Goal: Task Accomplishment & Management: Use online tool/utility

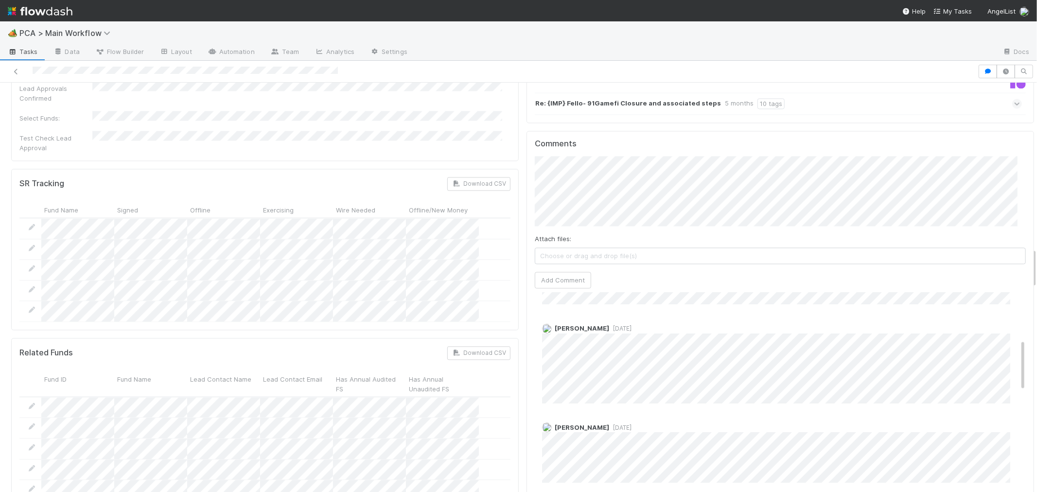
scroll to position [216, 0]
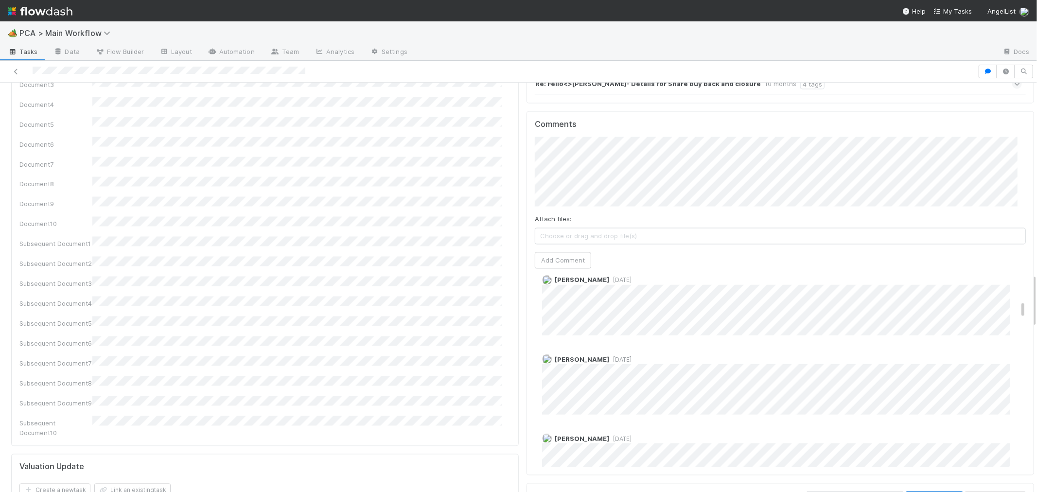
scroll to position [864, 0]
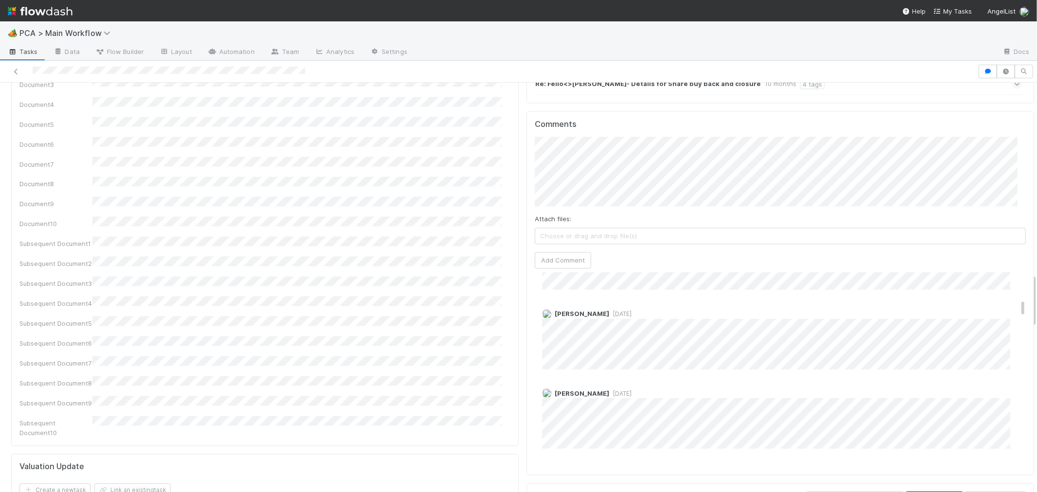
click at [652, 229] on span "Choose or drag and drop file(s)" at bounding box center [780, 237] width 490 height 16
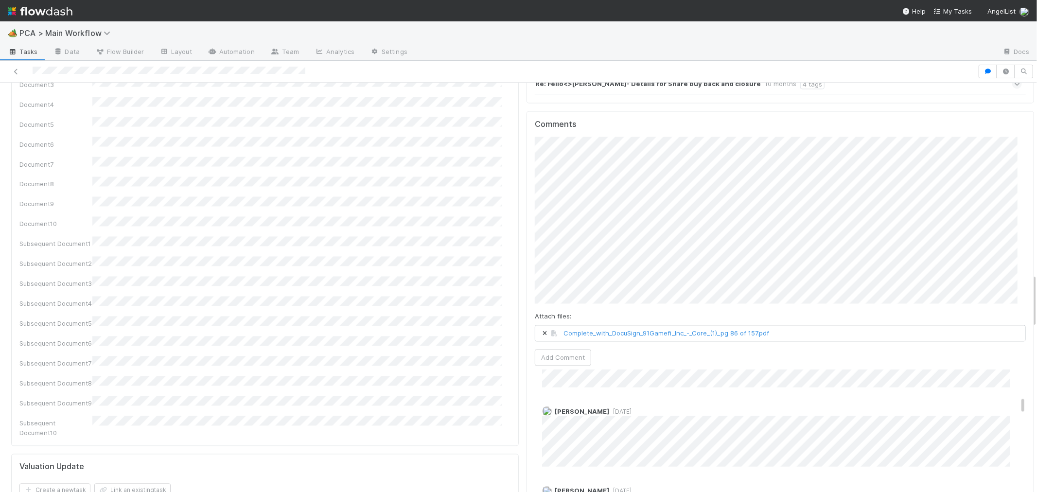
click at [523, 218] on div "Status Edit Lead Approval(s) Complete ALA Approval Escalation Resolved Final Le…" at bounding box center [780, 269] width 515 height 3235
click button "Ok" at bounding box center [730, 113] width 21 height 17
click at [527, 120] on div "Comments Attach files: Complete_with_DocuSign_91Gamefi_Inc_-_Core_(1)_pg 86 of …" at bounding box center [781, 341] width 508 height 461
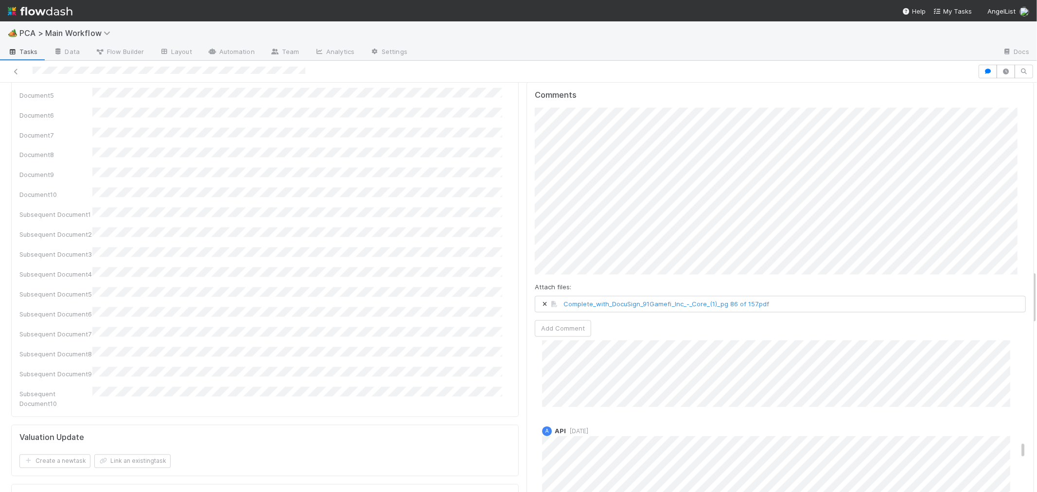
scroll to position [1350, 0]
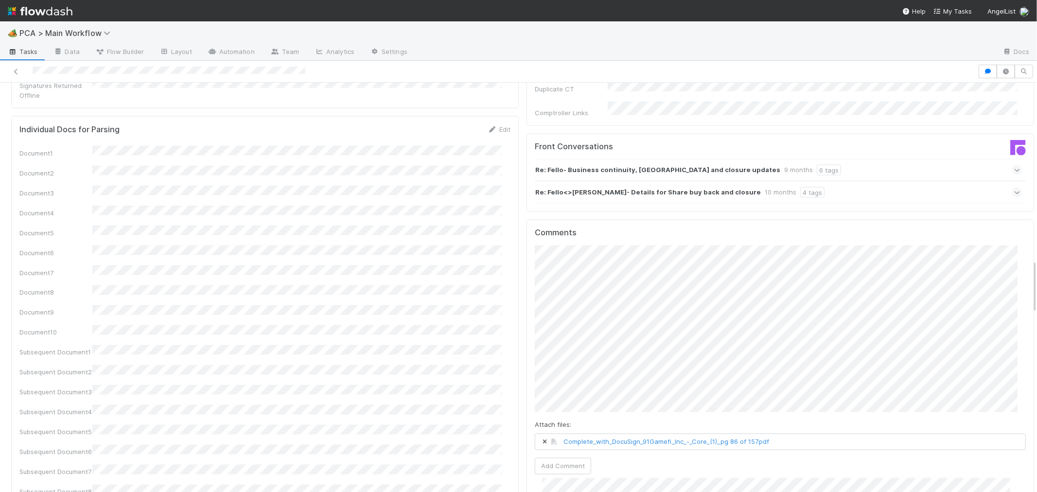
click at [527, 323] on div "Comments Attach files: Complete_with_DocuSign_91Gamefi_Inc_-_Core_(1)_pg 86 of …" at bounding box center [781, 450] width 508 height 461
click at [527, 324] on div "Comments Attach files: Complete_with_DocuSign_91Gamefi_Inc_-_Core_(1)_pg 86 of …" at bounding box center [781, 450] width 508 height 461
click at [545, 458] on button "Add Comment" at bounding box center [563, 466] width 56 height 17
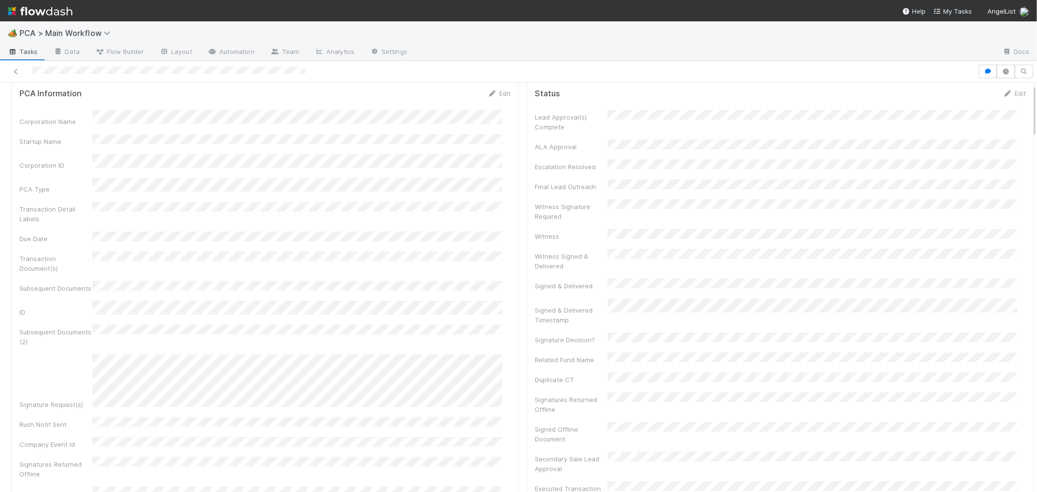
scroll to position [0, 0]
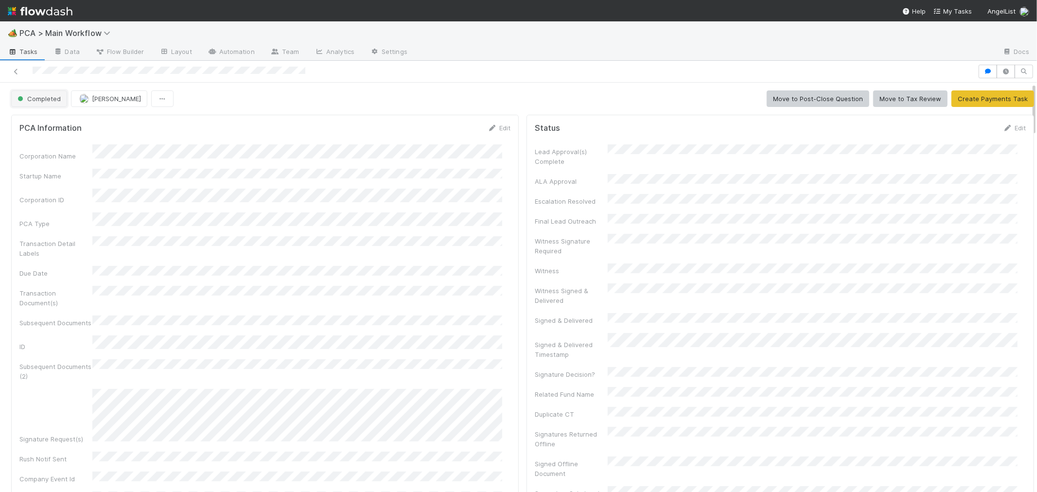
click at [50, 100] on span "Completed" at bounding box center [38, 99] width 45 height 8
drag, startPoint x: 86, startPoint y: 154, endPoint x: 104, endPoint y: 123, distance: 36.2
click at [86, 154] on div "Finance Review - Current (Finance)" at bounding box center [76, 159] width 137 height 18
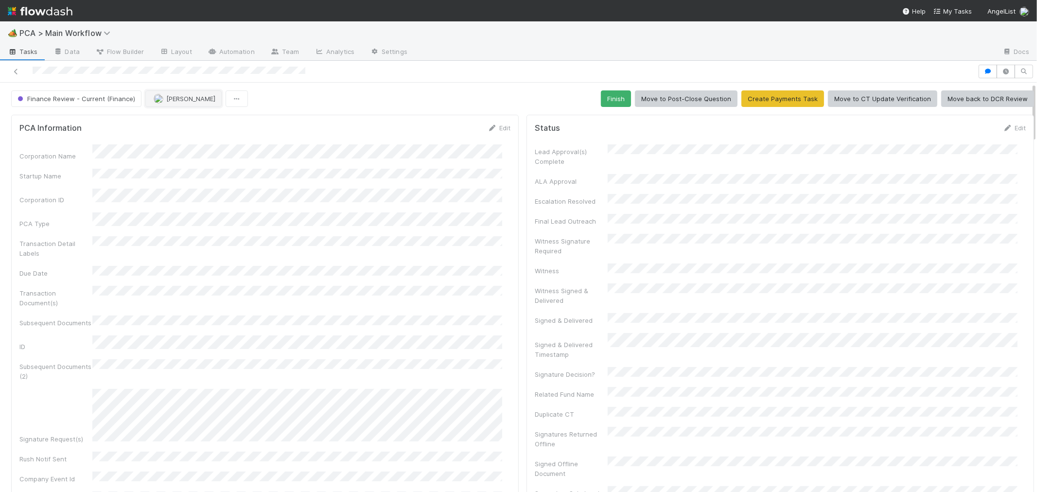
click at [168, 103] on button "[PERSON_NAME]" at bounding box center [183, 98] width 76 height 17
click at [202, 139] on div "[PERSON_NAME]" at bounding box center [207, 142] width 137 height 18
click at [273, 161] on div "Corporation Name Startup Name Corporation ID PCA Type Transaction Detail Labels…" at bounding box center [264, 368] width 491 height 448
click at [180, 98] on span "[PERSON_NAME]" at bounding box center [190, 99] width 49 height 8
click at [347, 187] on div at bounding box center [518, 246] width 1037 height 492
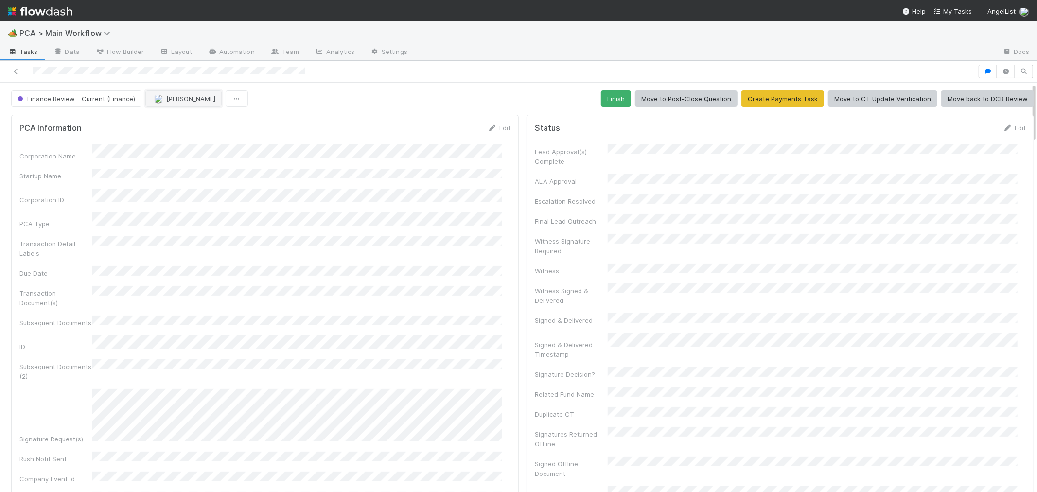
click at [178, 95] on span "[PERSON_NAME]" at bounding box center [190, 99] width 49 height 8
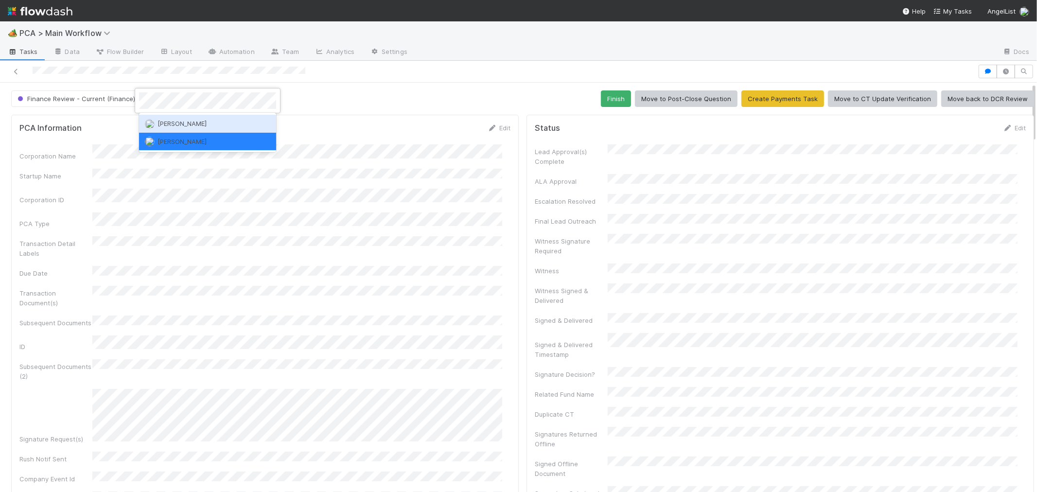
click at [197, 124] on div "[PERSON_NAME]" at bounding box center [207, 124] width 137 height 18
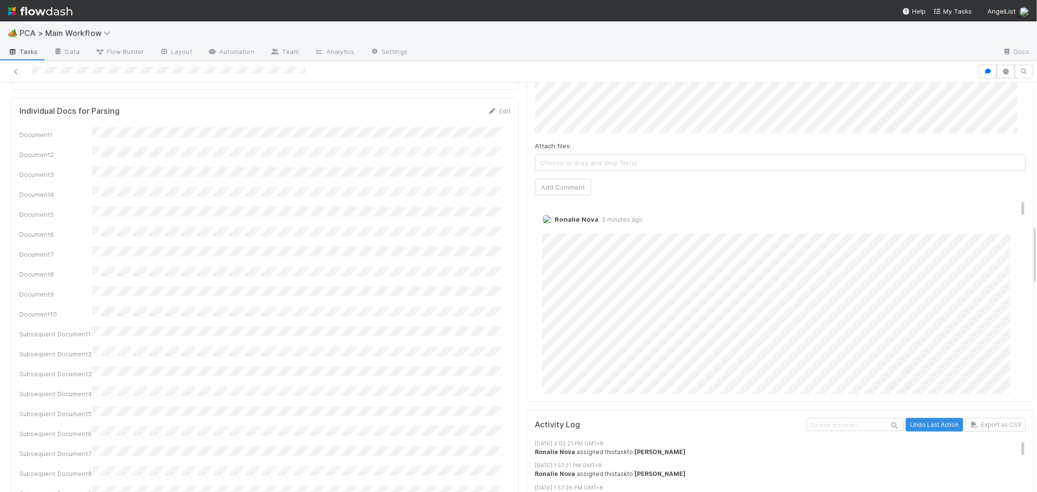
scroll to position [972, 0]
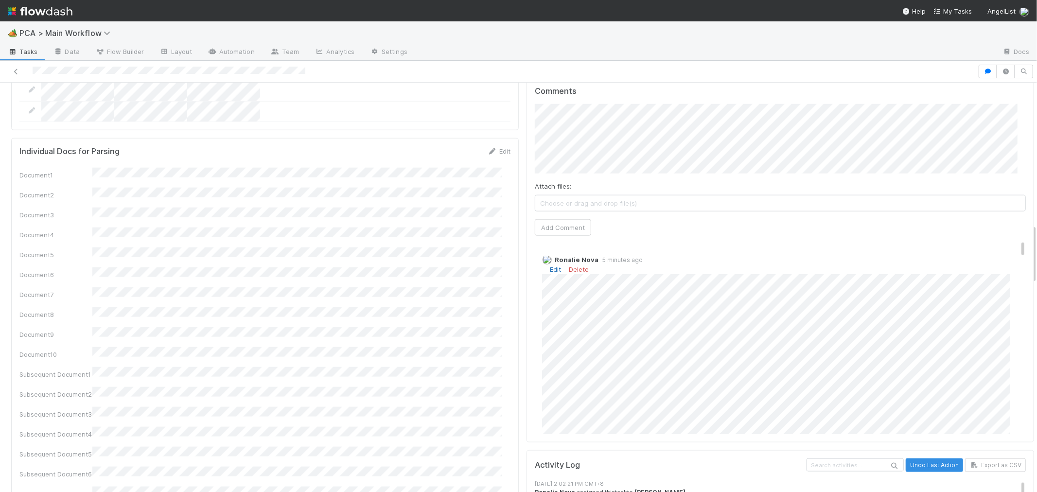
click at [550, 265] on link "Edit" at bounding box center [555, 269] width 11 height 8
click at [550, 256] on link "Edit" at bounding box center [555, 260] width 11 height 8
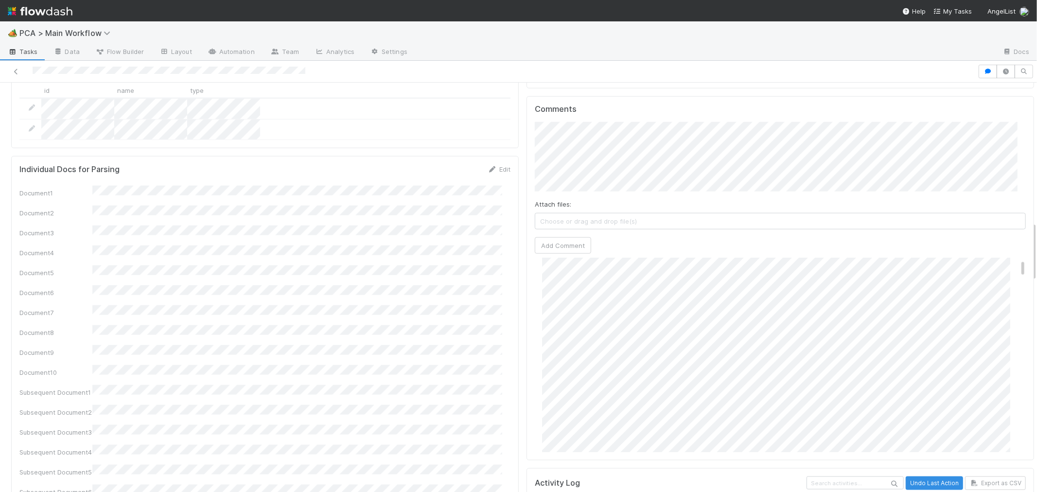
scroll to position [54, 0]
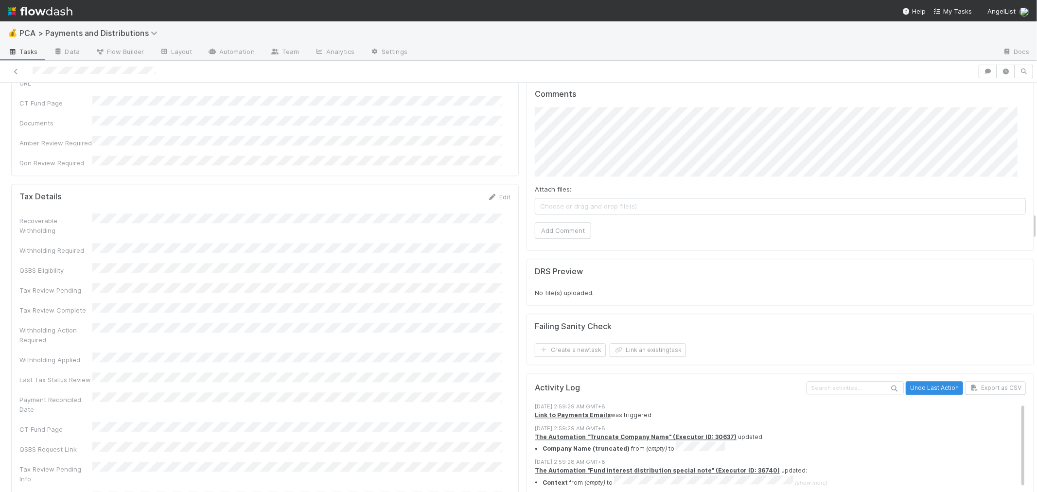
scroll to position [1945, 0]
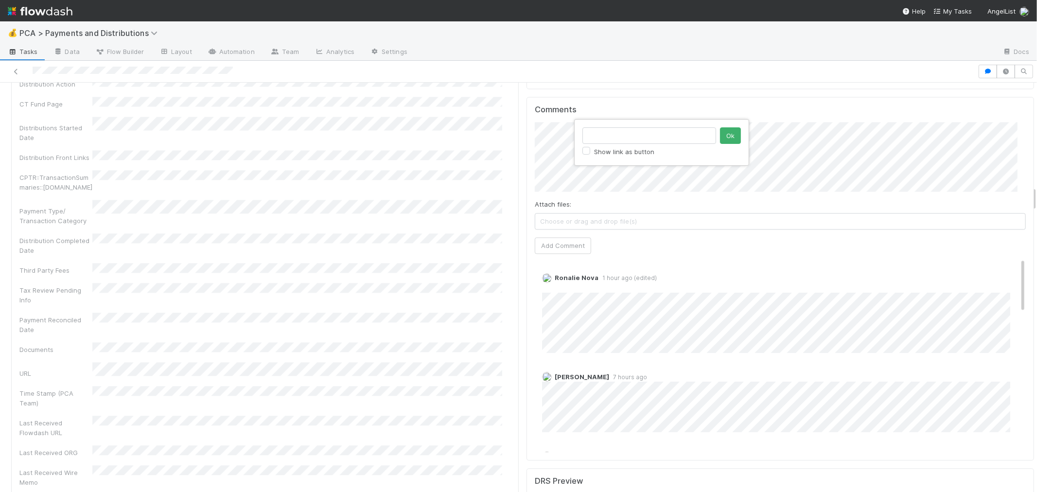
click button "Ok" at bounding box center [730, 135] width 21 height 17
click at [555, 237] on button "Add Comment" at bounding box center [563, 245] width 56 height 17
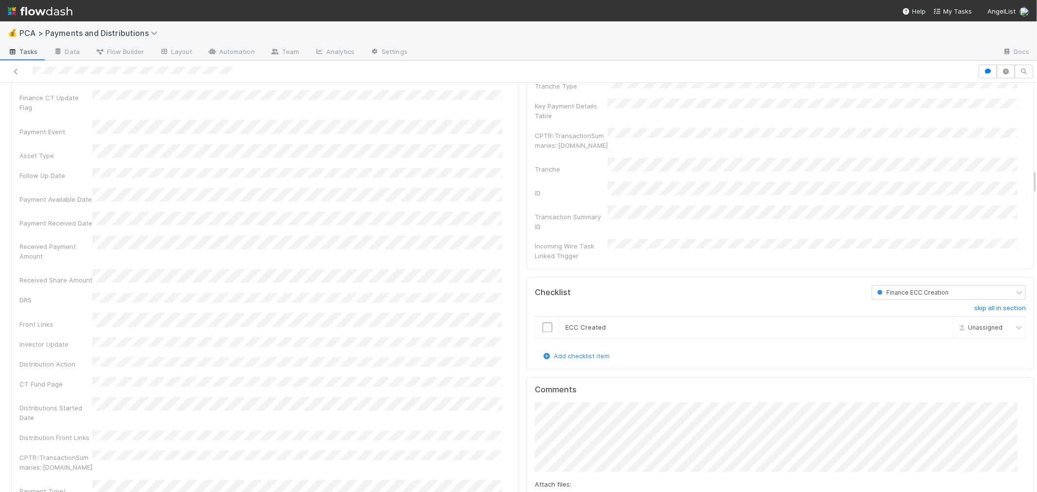
scroll to position [1404, 0]
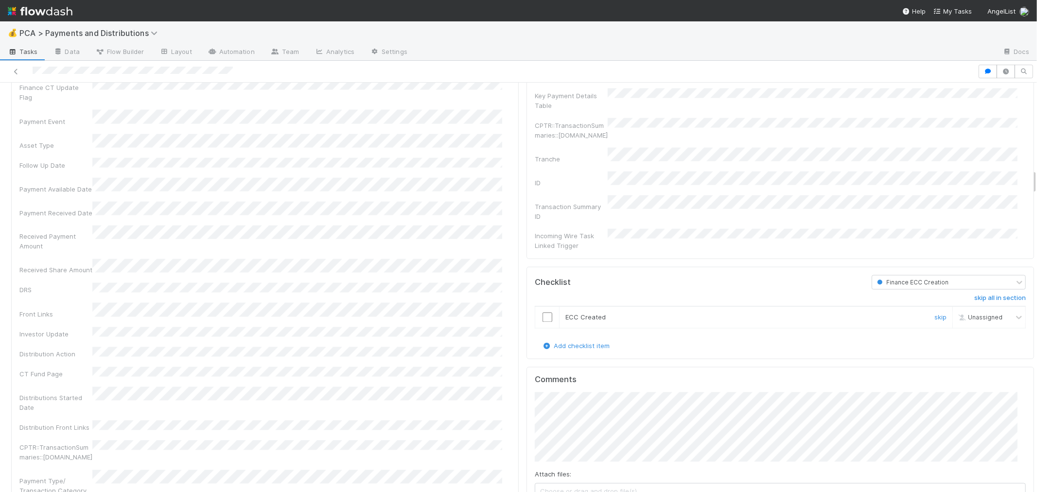
click at [543, 313] on input "checkbox" at bounding box center [548, 318] width 10 height 10
click at [503, 285] on div "Distributions Key Details Edit Company Has fund interest Fund interest intake f…" at bounding box center [265, 409] width 508 height 912
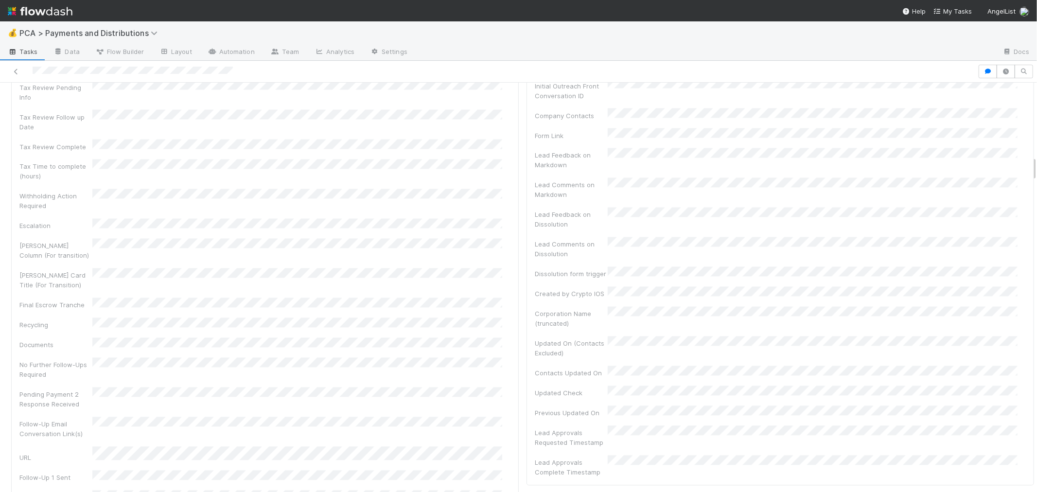
scroll to position [1192, 0]
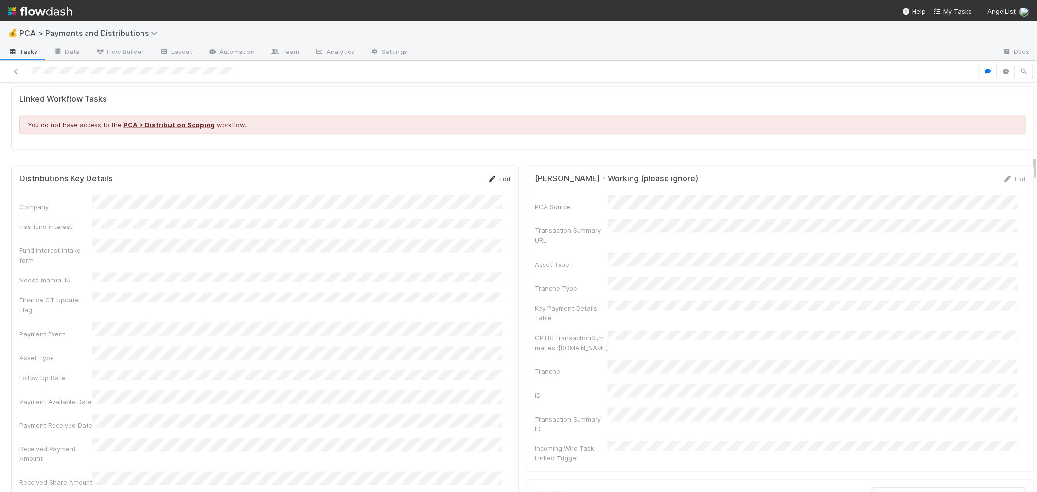
click at [494, 183] on link "Edit" at bounding box center [499, 179] width 23 height 8
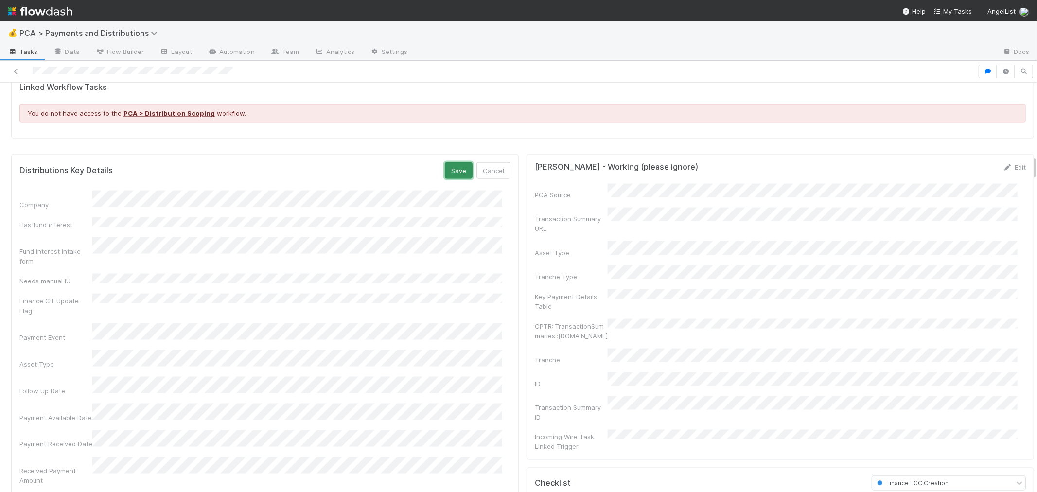
click at [450, 174] on button "Save" at bounding box center [459, 170] width 28 height 17
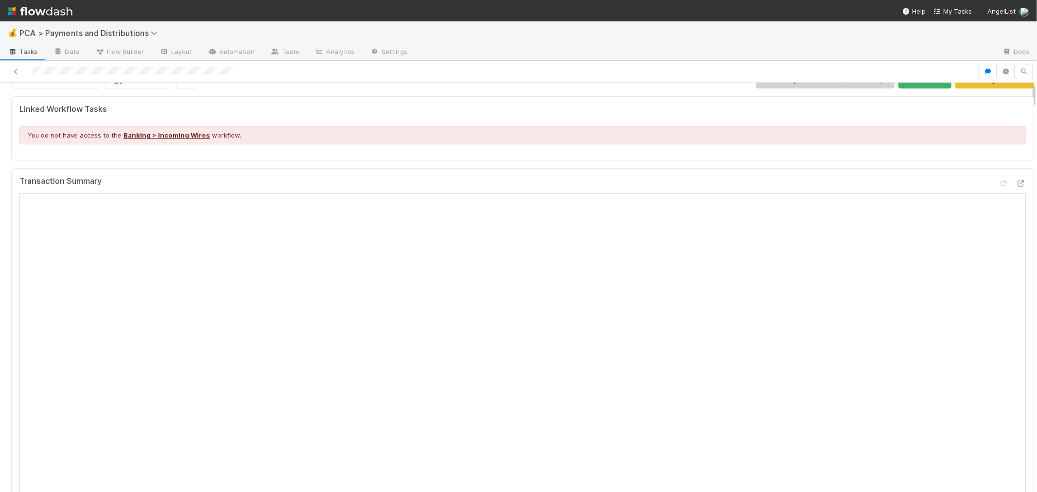
scroll to position [0, 0]
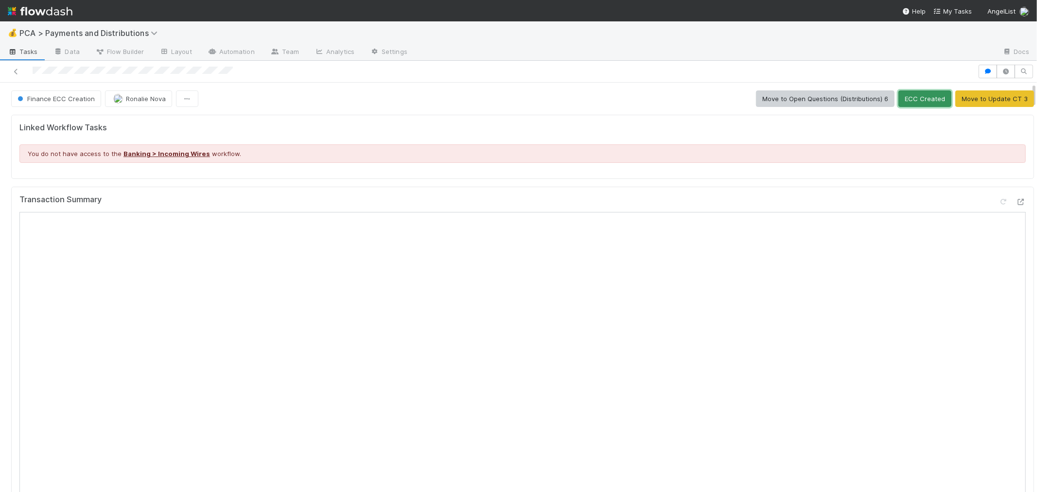
click at [904, 97] on button "ECC Created" at bounding box center [925, 98] width 53 height 17
click at [77, 75] on div at bounding box center [247, 72] width 487 height 14
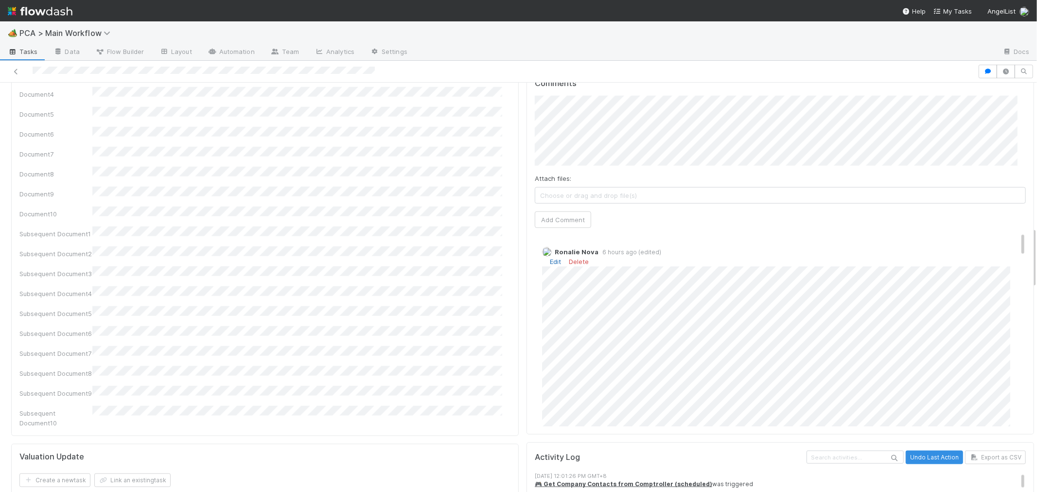
click at [550, 258] on link "Edit" at bounding box center [555, 262] width 11 height 8
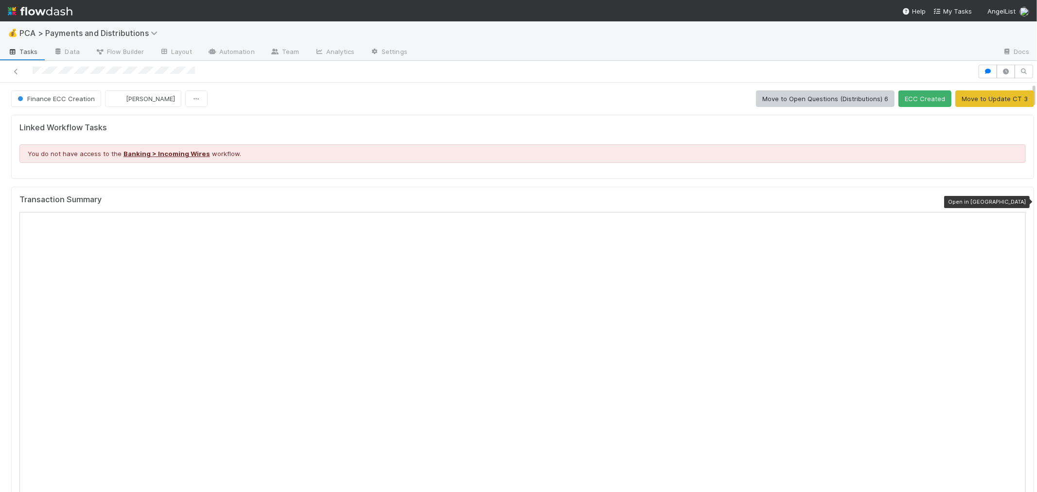
click at [1016, 201] on icon at bounding box center [1021, 202] width 10 height 6
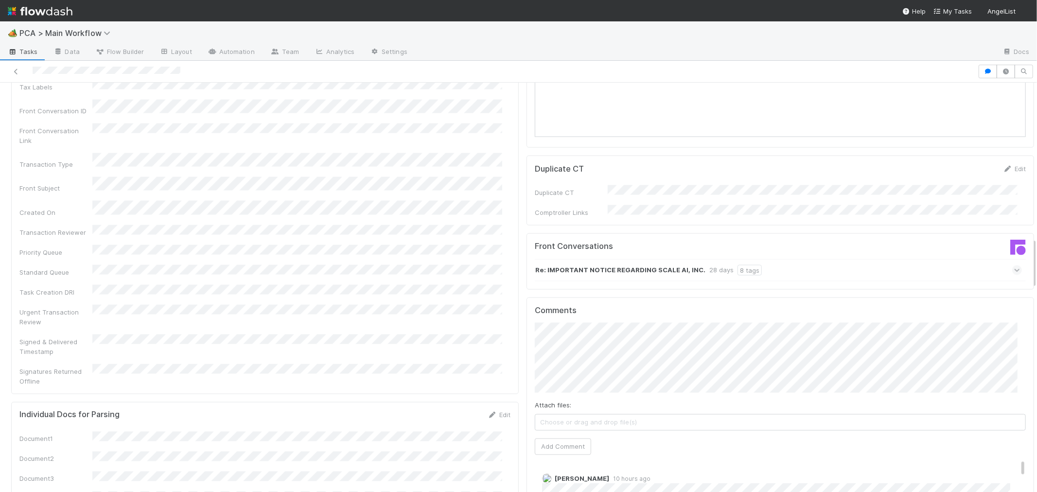
scroll to position [1459, 0]
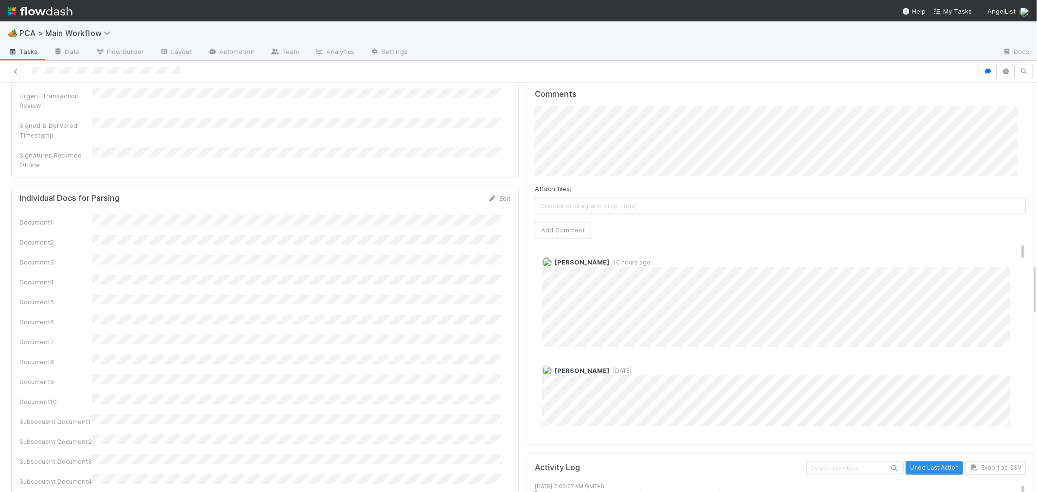
click at [798, 359] on div "Jacob Weiss 3 weeks ago" at bounding box center [784, 393] width 499 height 68
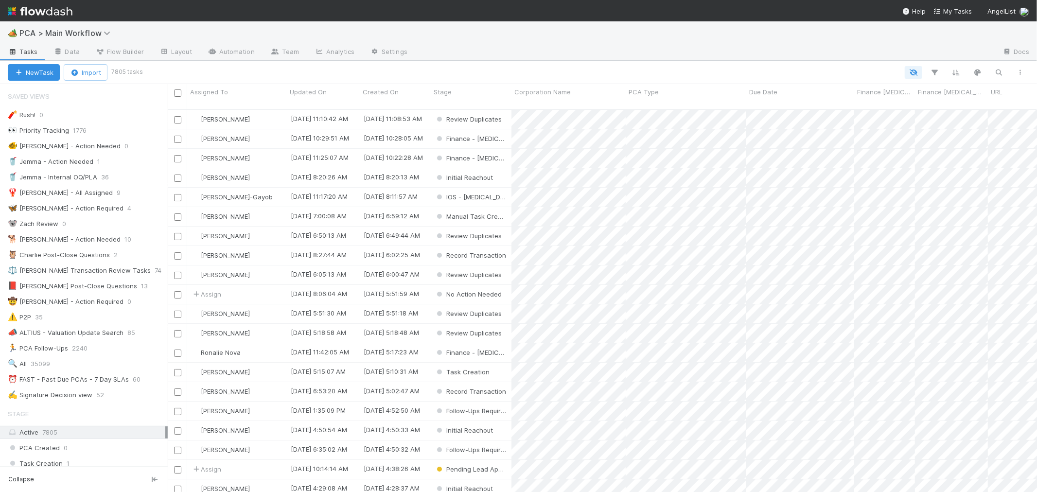
scroll to position [8, 8]
click at [107, 378] on div "⏰ FAST - Past Due PCAs - 7 Day SLAs" at bounding box center [68, 379] width 121 height 12
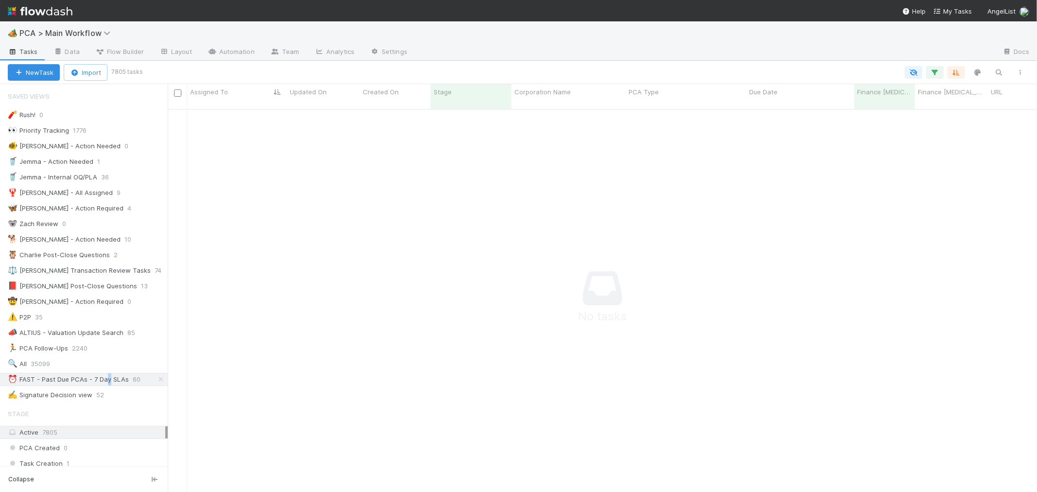
scroll to position [375, 853]
click at [939, 71] on icon "button" at bounding box center [935, 72] width 10 height 9
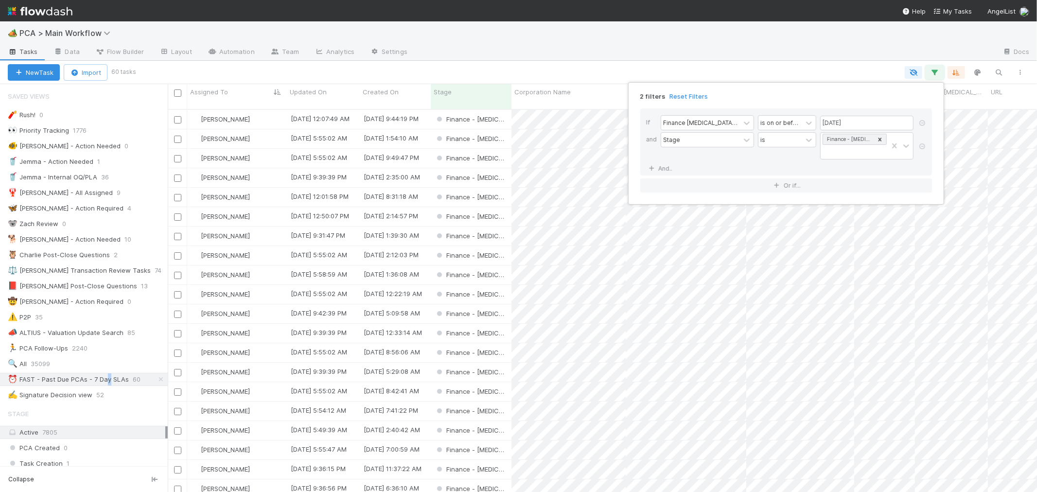
scroll to position [383, 861]
click at [676, 147] on div "Stage is Finance - ICU" at bounding box center [789, 146] width 257 height 29
click at [667, 161] on link "And.." at bounding box center [661, 168] width 31 height 14
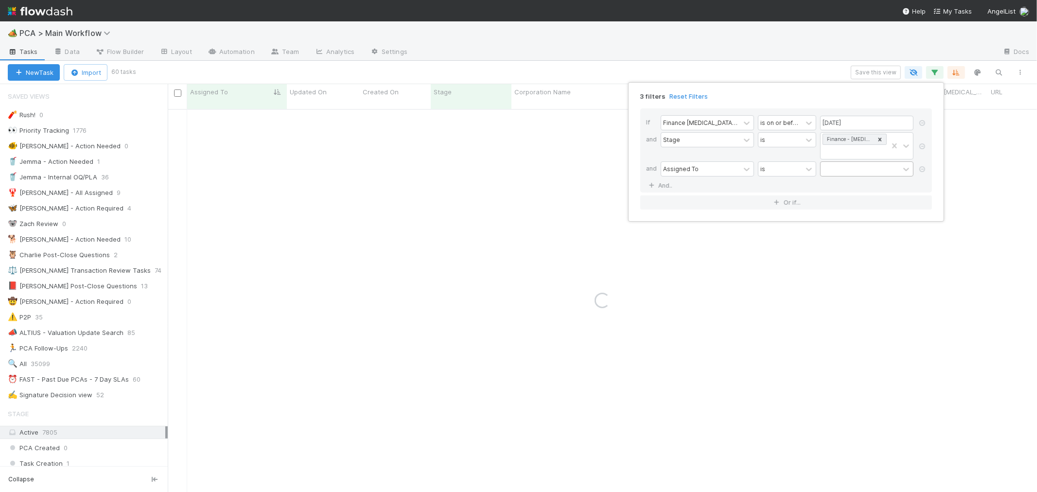
drag, startPoint x: 823, startPoint y: 153, endPoint x: 843, endPoint y: 159, distance: 21.2
click at [828, 162] on div at bounding box center [860, 169] width 79 height 14
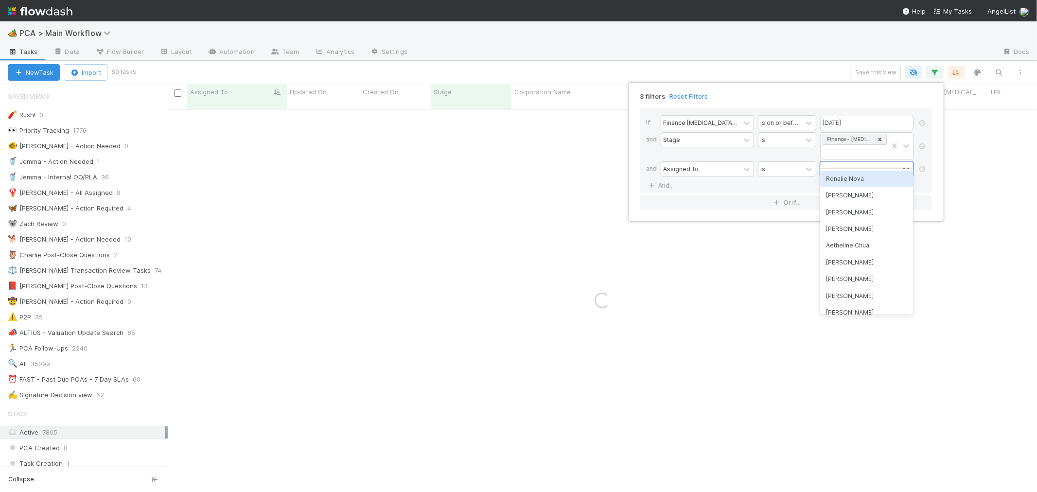
click at [846, 180] on div "Ronalie Nova" at bounding box center [866, 179] width 93 height 17
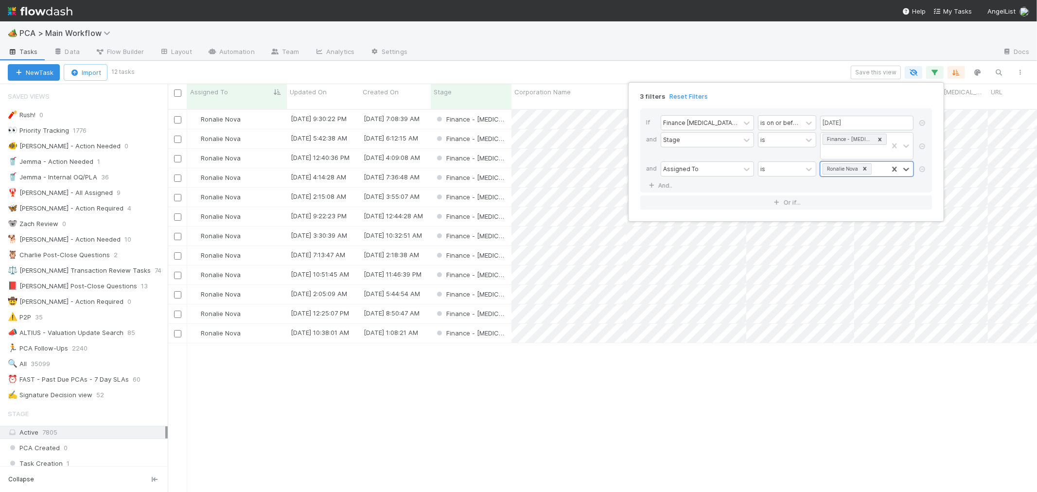
scroll to position [383, 861]
click at [556, 385] on div "3 filters Reset Filters If Finance ICU Due Date is on or before 08/22/2025 and …" at bounding box center [518, 246] width 1037 height 492
click at [502, 151] on div "Finance - ICU" at bounding box center [471, 158] width 81 height 19
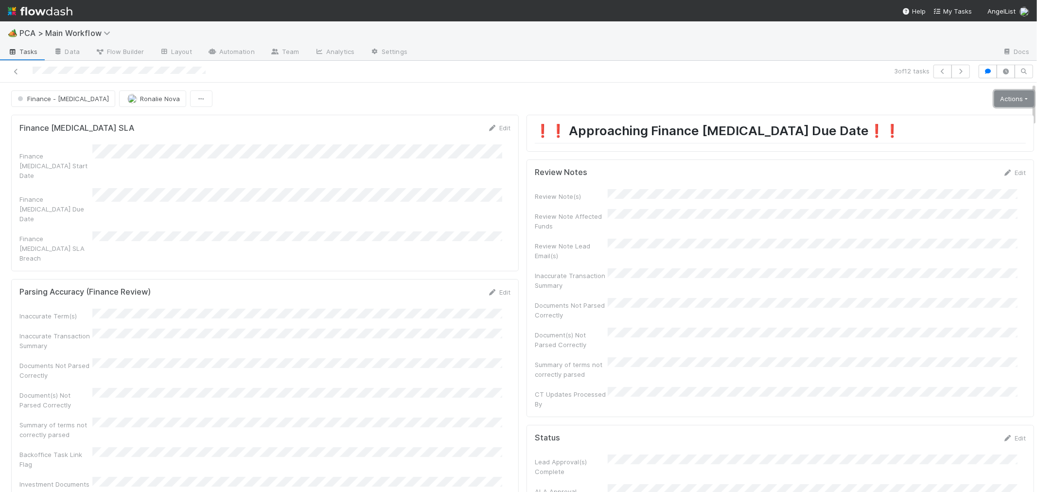
click at [994, 98] on link "Actions" at bounding box center [1014, 98] width 40 height 17
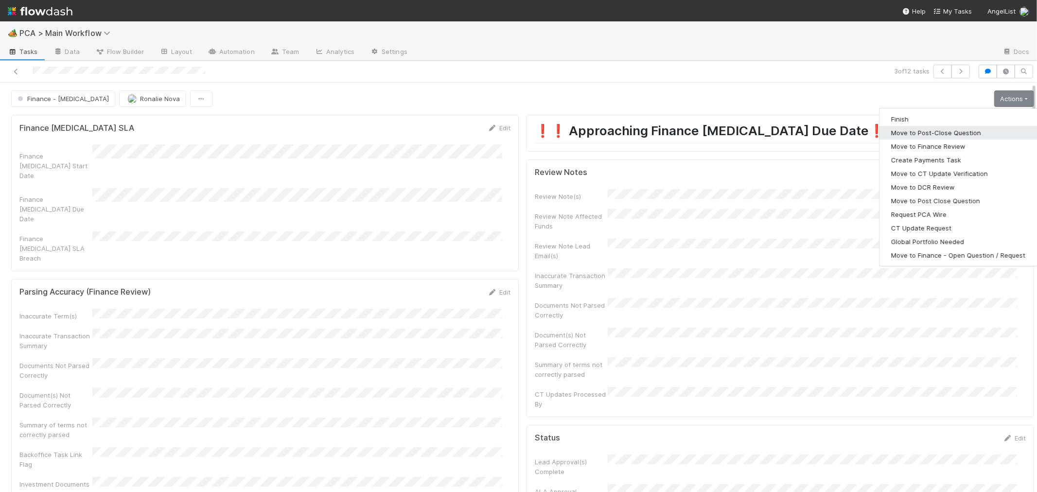
click at [925, 137] on button "Move to Post-Close Question" at bounding box center [959, 133] width 158 height 14
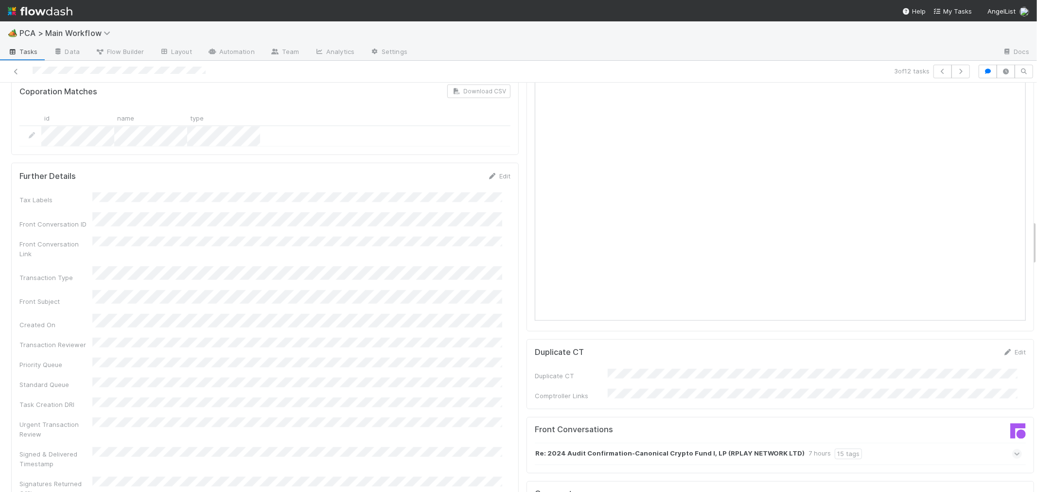
scroll to position [1404, 0]
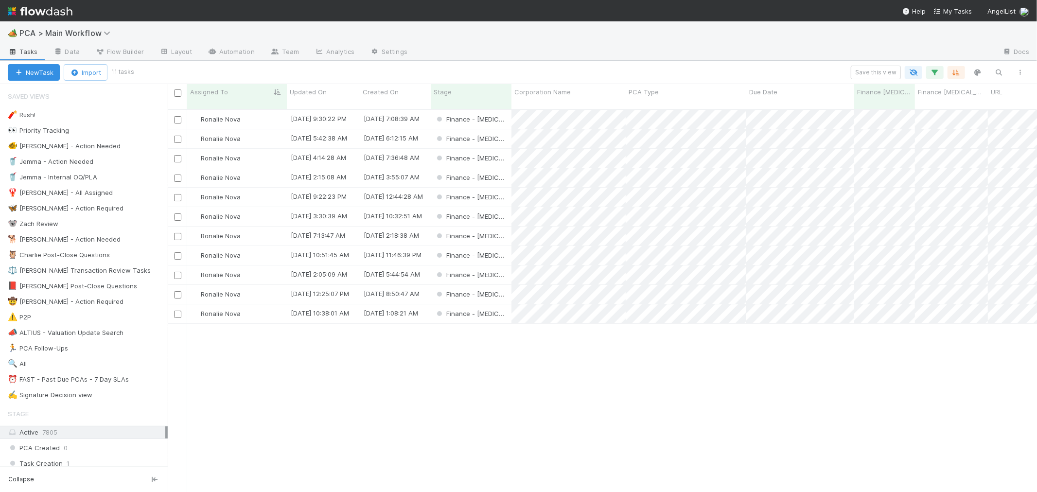
scroll to position [383, 861]
click at [504, 304] on div "Finance - ICU" at bounding box center [471, 313] width 81 height 19
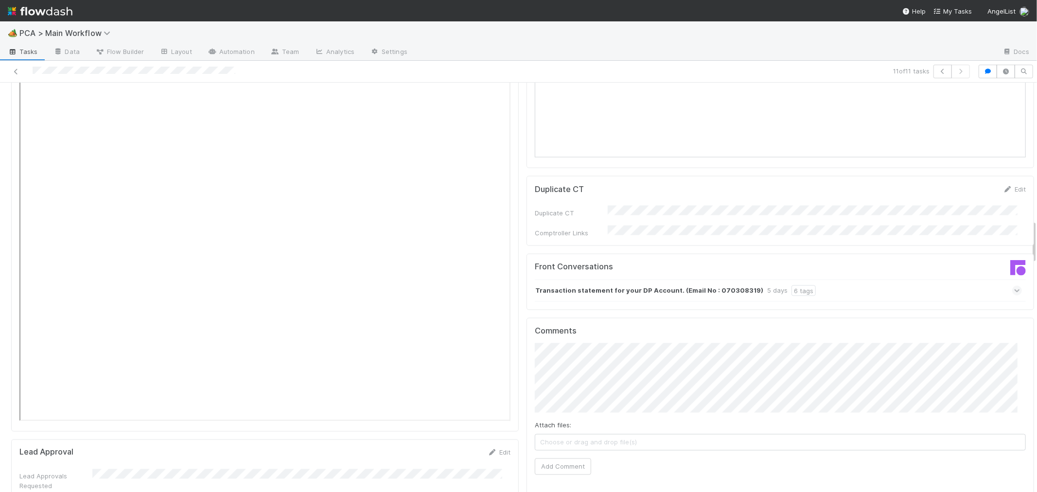
scroll to position [1242, 0]
click at [527, 320] on div "Comments Attach files: Choose or drag and drop file(s) Add Comment Loraine Pati…" at bounding box center [781, 467] width 508 height 294
click at [561, 461] on button "Add Comment" at bounding box center [563, 469] width 56 height 17
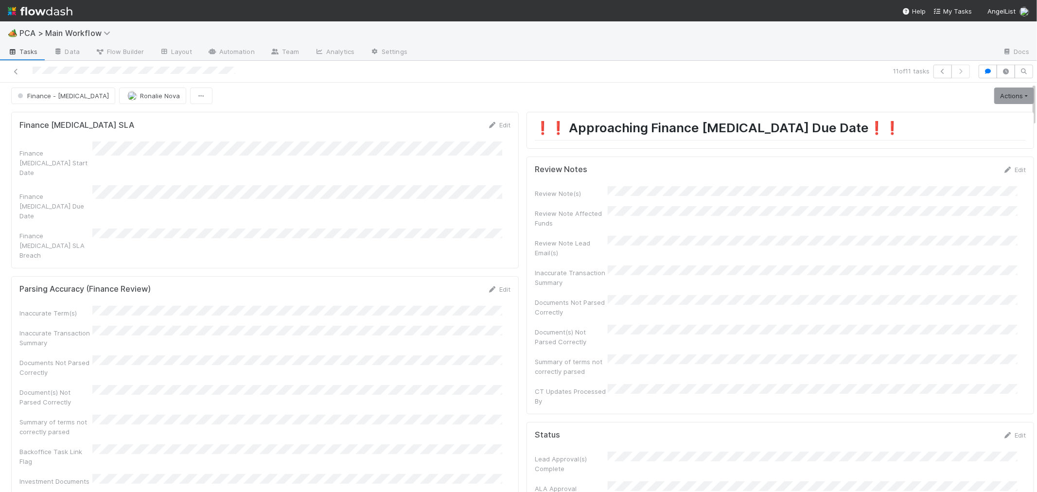
scroll to position [0, 0]
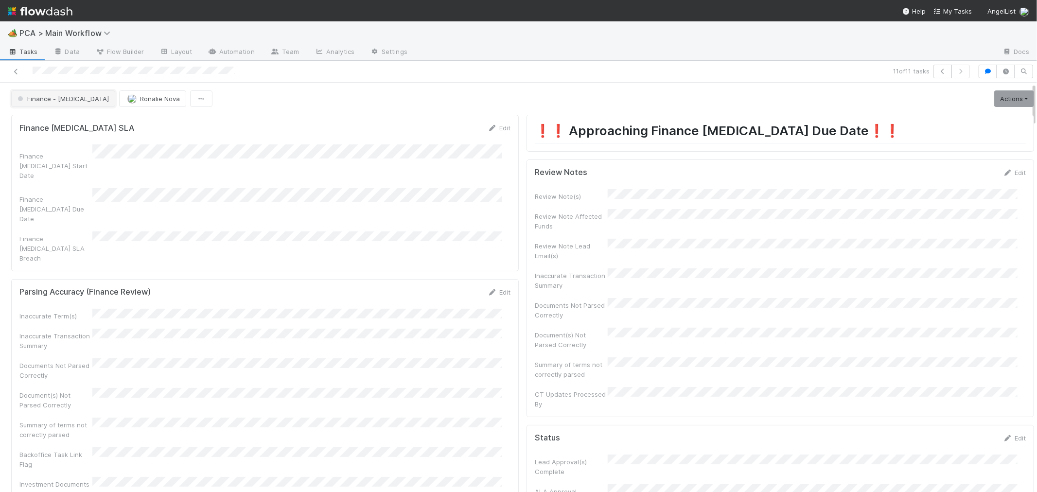
click at [59, 100] on span "Finance - ICU" at bounding box center [62, 99] width 93 height 8
click at [88, 123] on div "No Action Needed" at bounding box center [76, 124] width 137 height 18
click at [140, 100] on span "Ronalie Nova" at bounding box center [160, 99] width 40 height 8
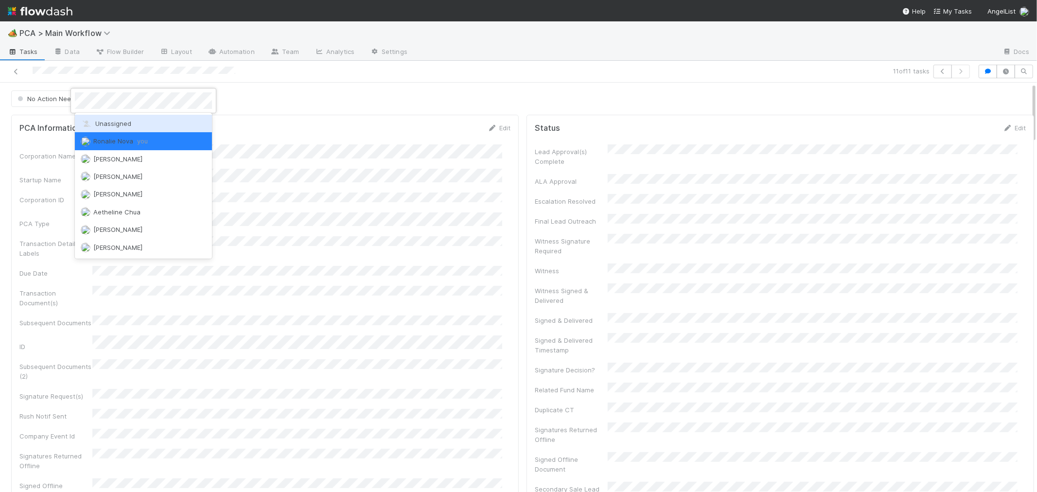
click at [113, 122] on span "Unassigned" at bounding box center [106, 124] width 51 height 8
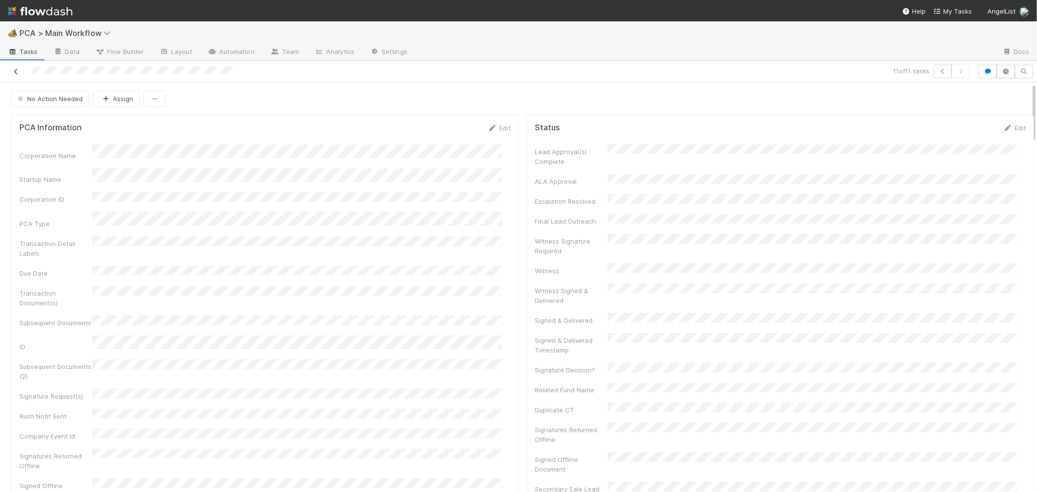
click at [13, 67] on link at bounding box center [16, 72] width 10 height 10
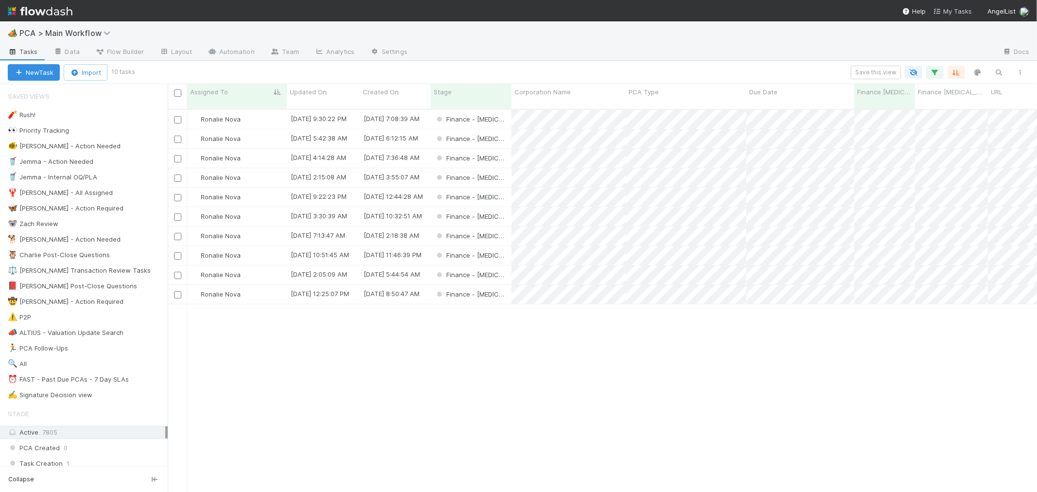
scroll to position [383, 861]
click at [501, 285] on div "Finance - ICU" at bounding box center [471, 294] width 81 height 19
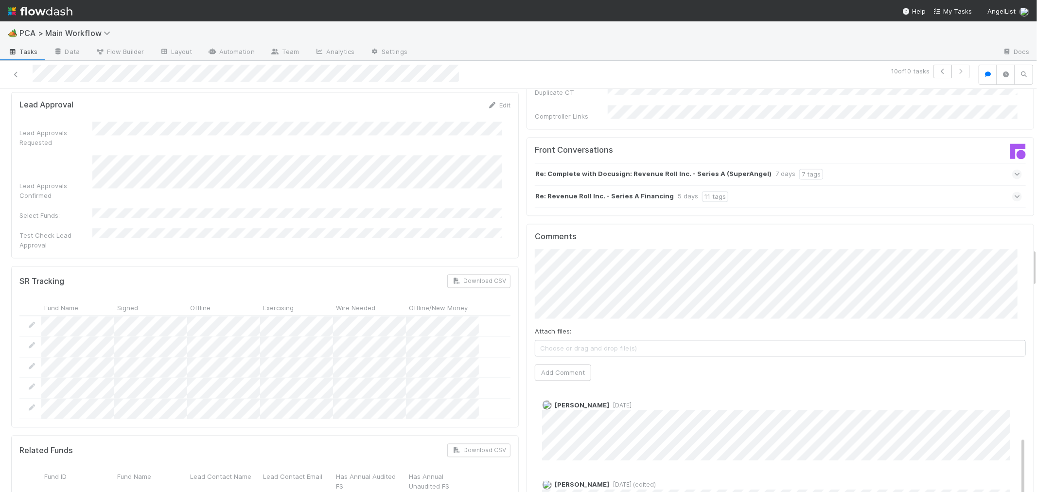
scroll to position [162, 0]
click at [747, 408] on div "Roselyn de Villa 4 days ago (edited) Jemma Cunningham 4 days ago Quyen Nguyen 5…" at bounding box center [784, 450] width 499 height 454
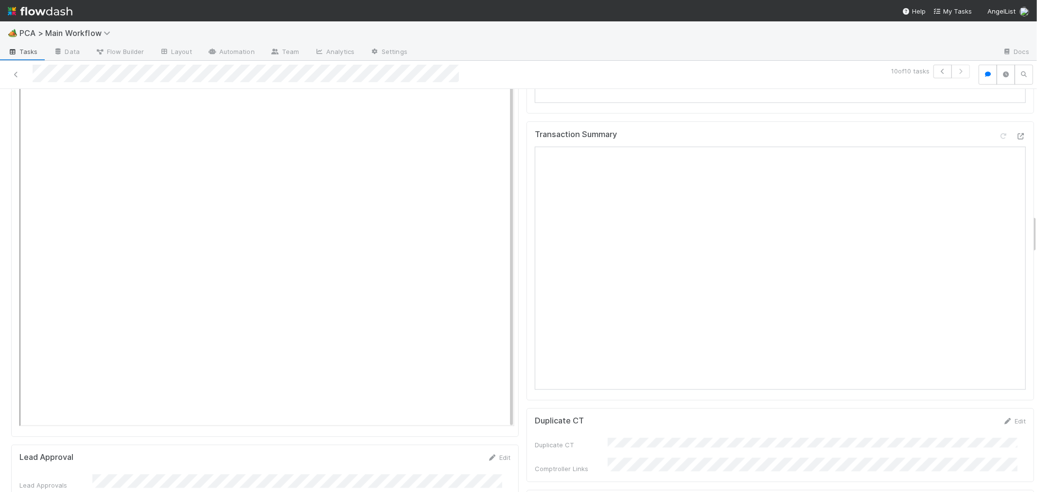
scroll to position [1188, 0]
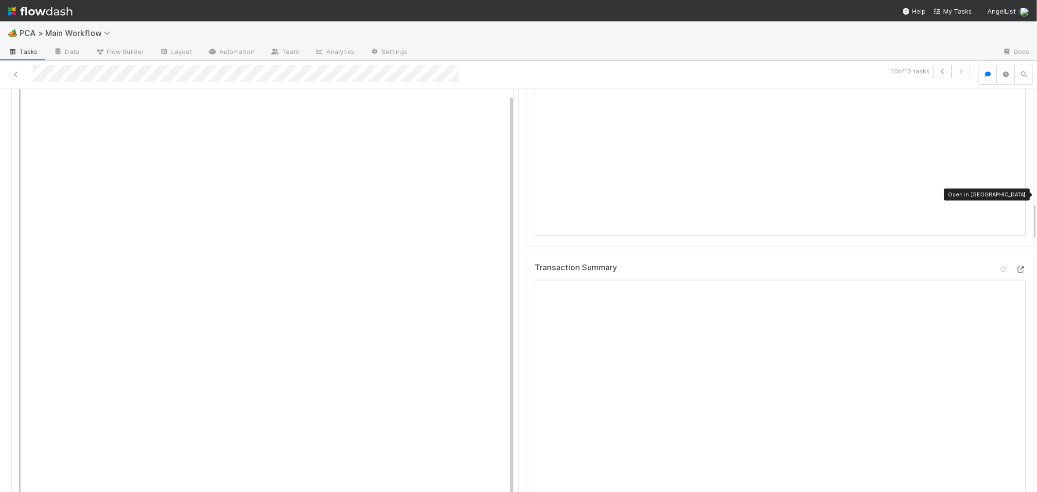
click at [1016, 266] on icon at bounding box center [1021, 269] width 10 height 6
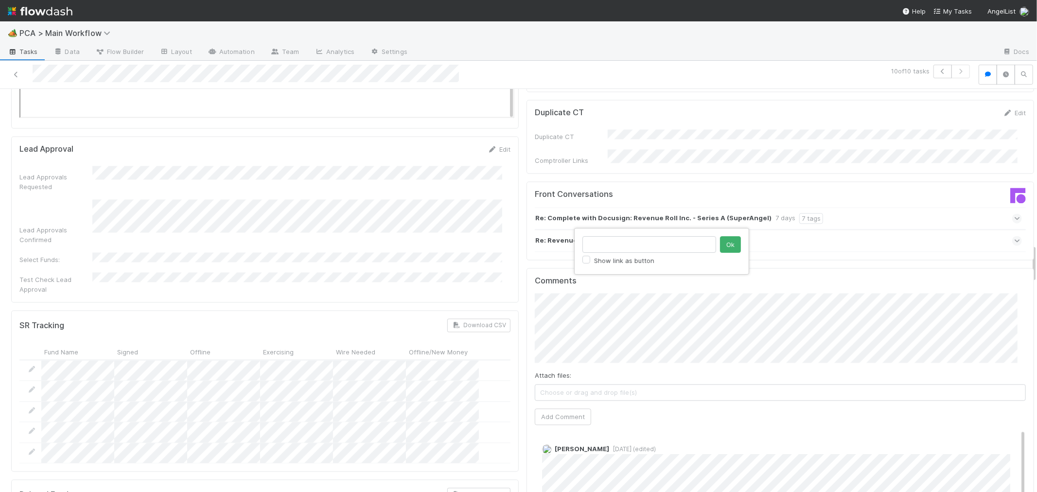
scroll to position [0, 0]
click at [732, 239] on button "Ok" at bounding box center [730, 244] width 21 height 17
click at [551, 408] on button "Add Comment" at bounding box center [563, 416] width 56 height 17
click at [634, 437] on div "Roselyn de Villa 4 days ago (edited)" at bounding box center [784, 485] width 499 height 97
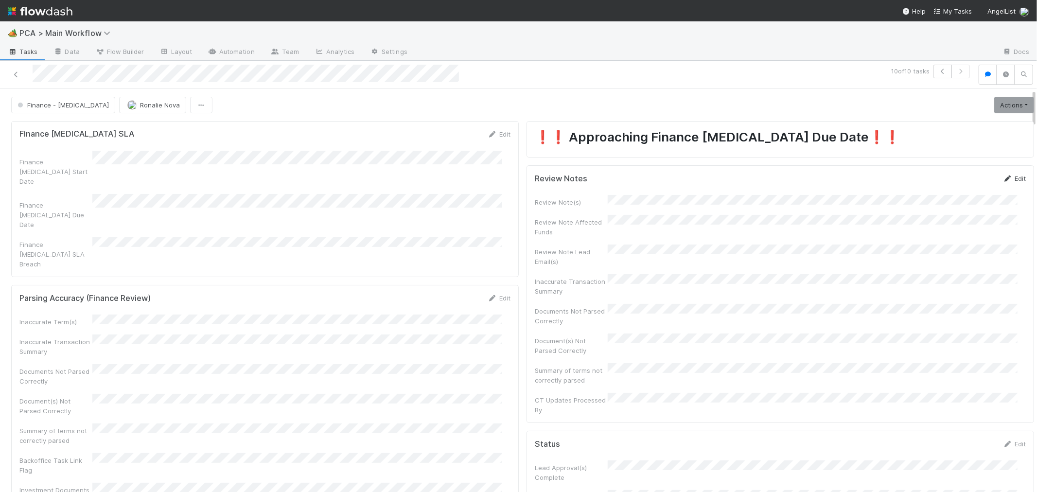
click at [1006, 175] on link "Edit" at bounding box center [1014, 179] width 23 height 8
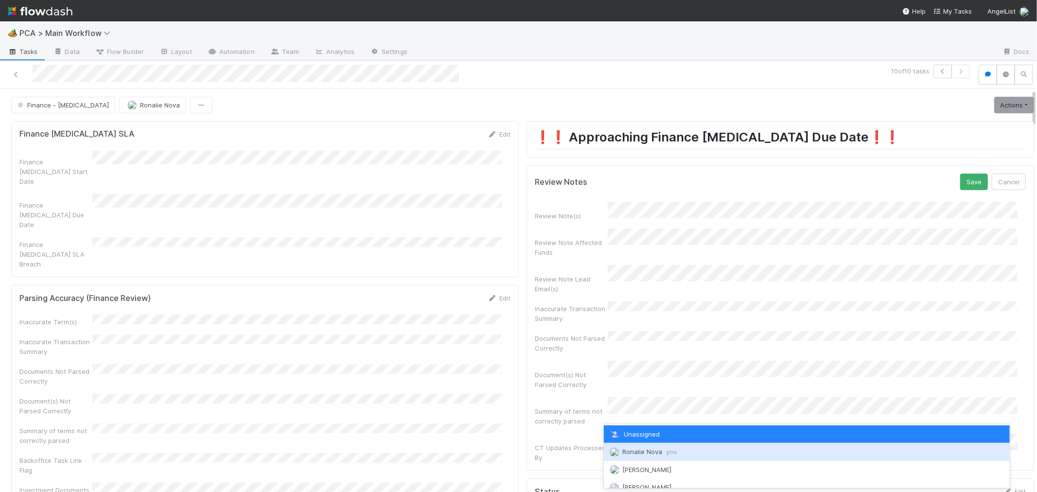
click at [659, 454] on span "Ronalie Nova you" at bounding box center [649, 452] width 54 height 8
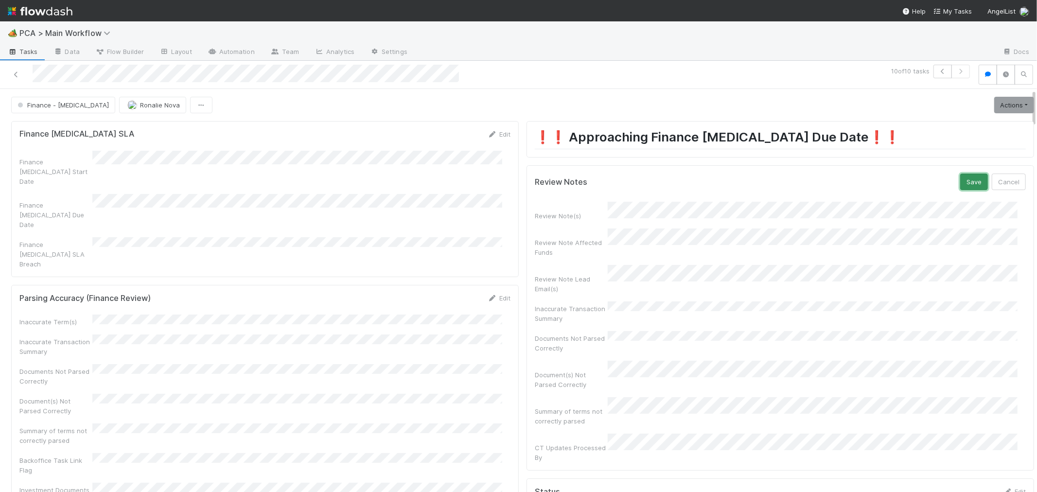
click at [960, 181] on button "Save" at bounding box center [974, 182] width 28 height 17
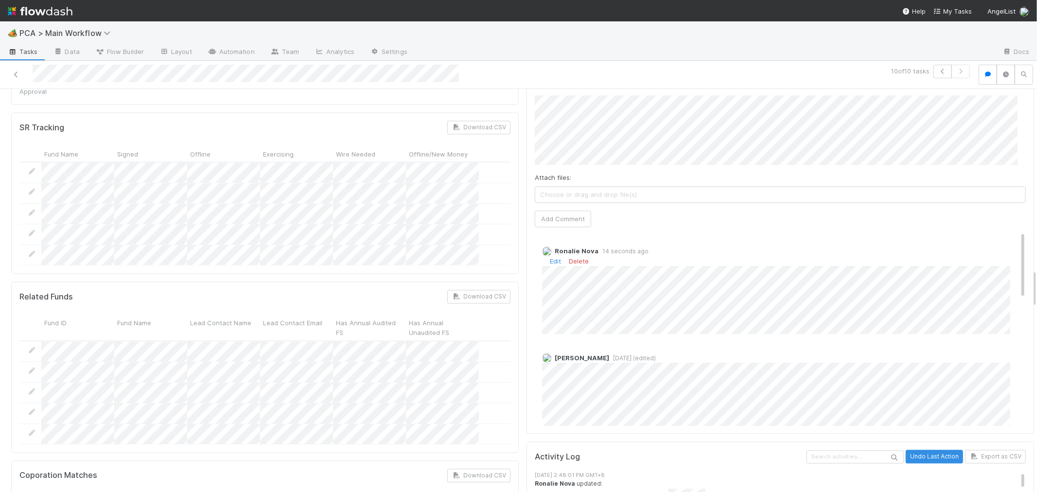
scroll to position [1783, 0]
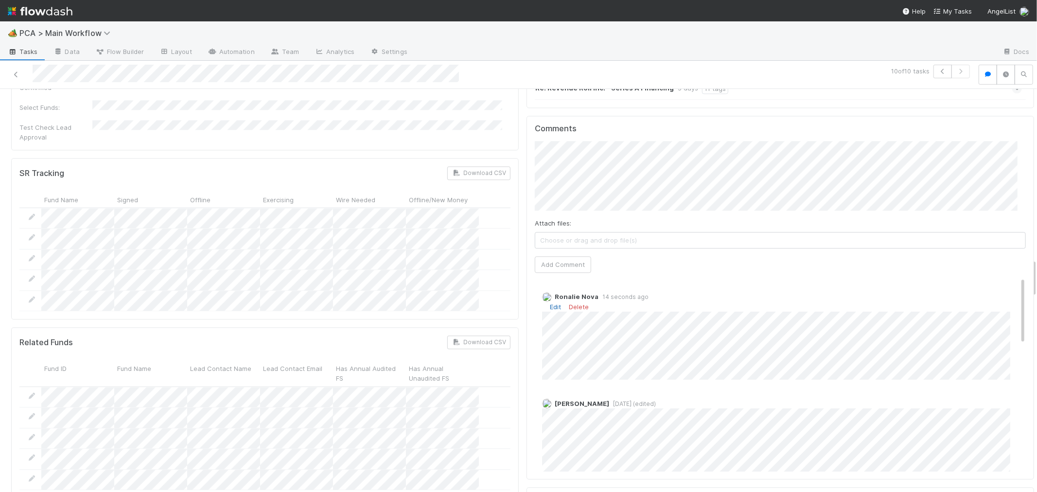
click at [550, 303] on link "Edit" at bounding box center [555, 307] width 11 height 8
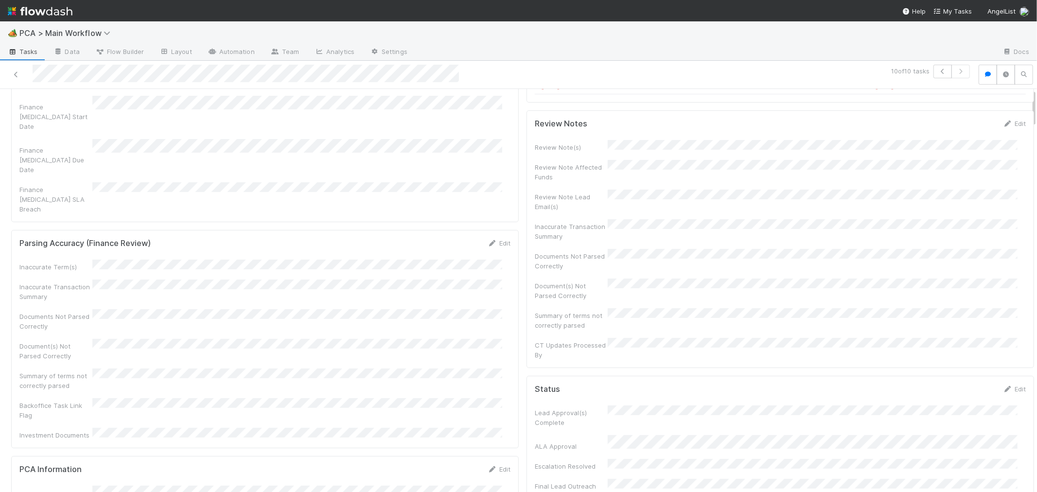
scroll to position [0, 0]
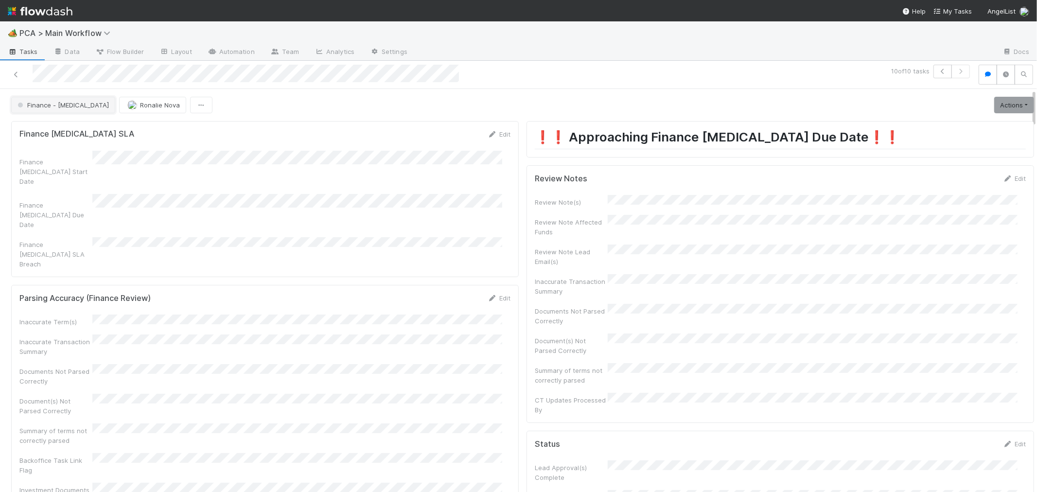
click at [56, 108] on button "Finance - ICU" at bounding box center [63, 105] width 104 height 17
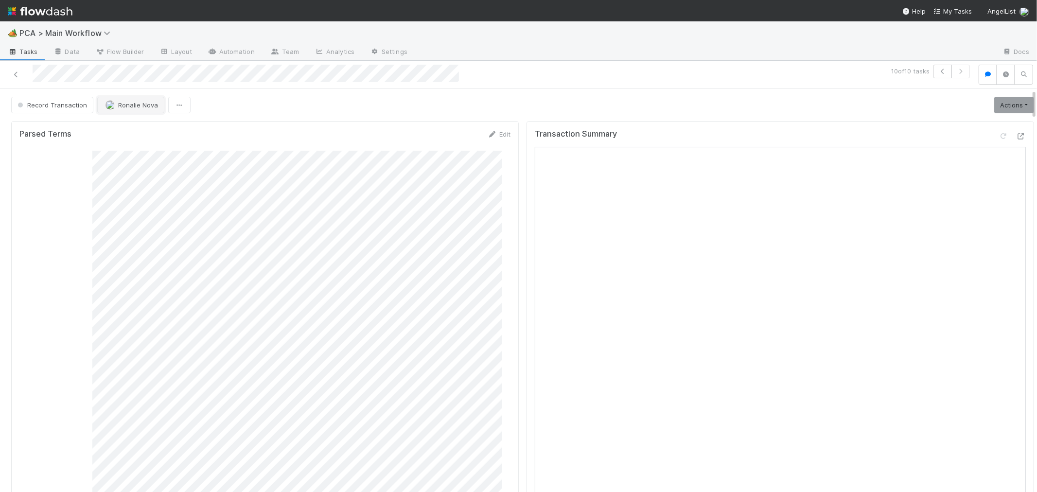
click at [148, 104] on span "Ronalie Nova" at bounding box center [138, 105] width 40 height 8
click at [138, 108] on span "Raven Jacinto" at bounding box center [142, 105] width 49 height 8
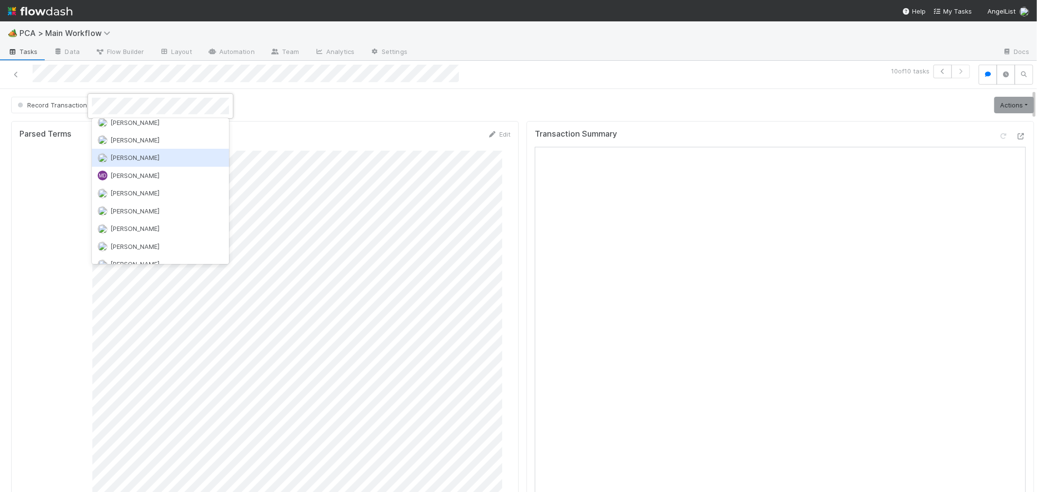
click at [294, 173] on div at bounding box center [518, 246] width 1037 height 492
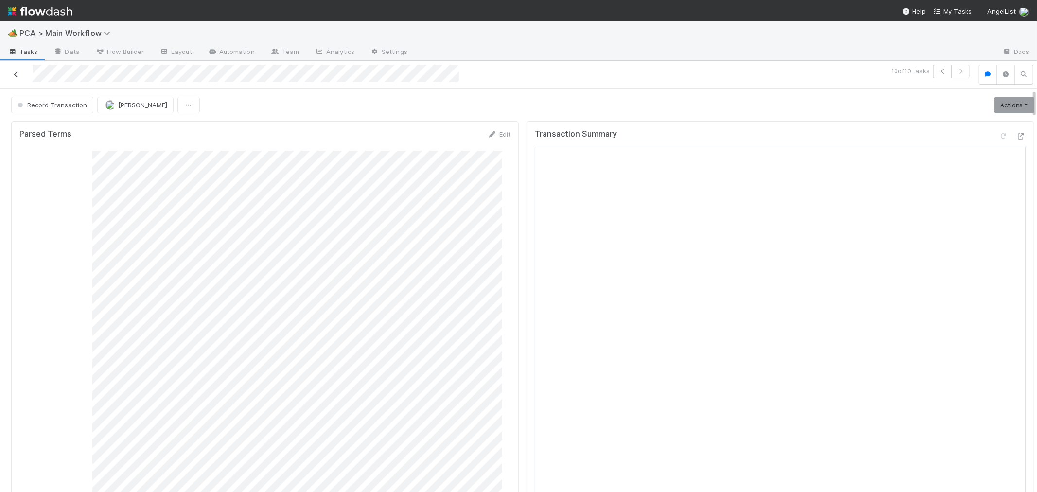
click at [17, 75] on icon at bounding box center [16, 74] width 10 height 6
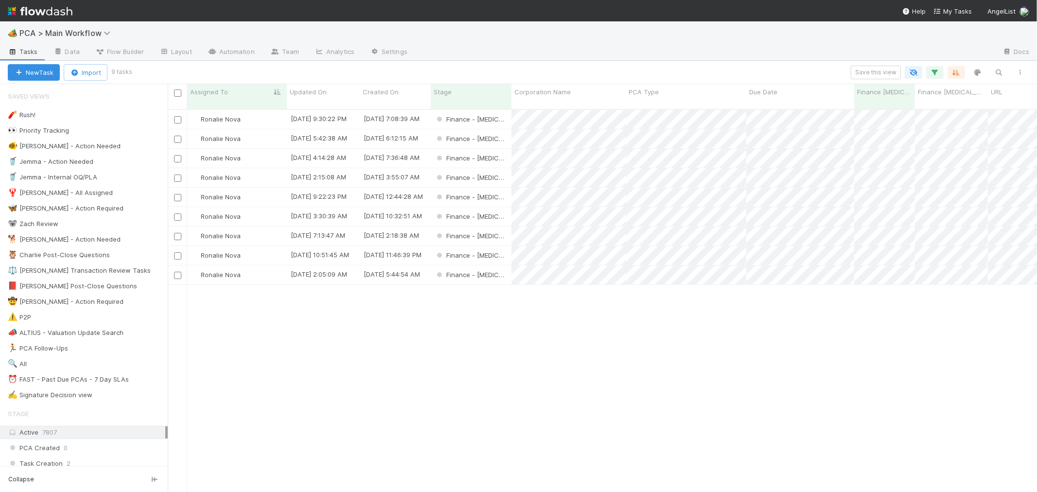
scroll to position [383, 861]
click at [504, 268] on div "Finance - ICU" at bounding box center [471, 274] width 81 height 19
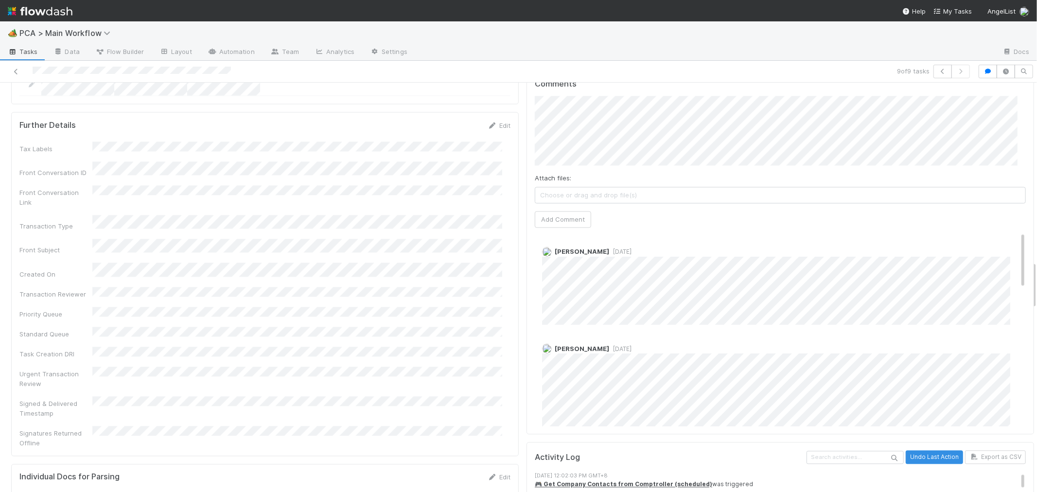
scroll to position [1513, 0]
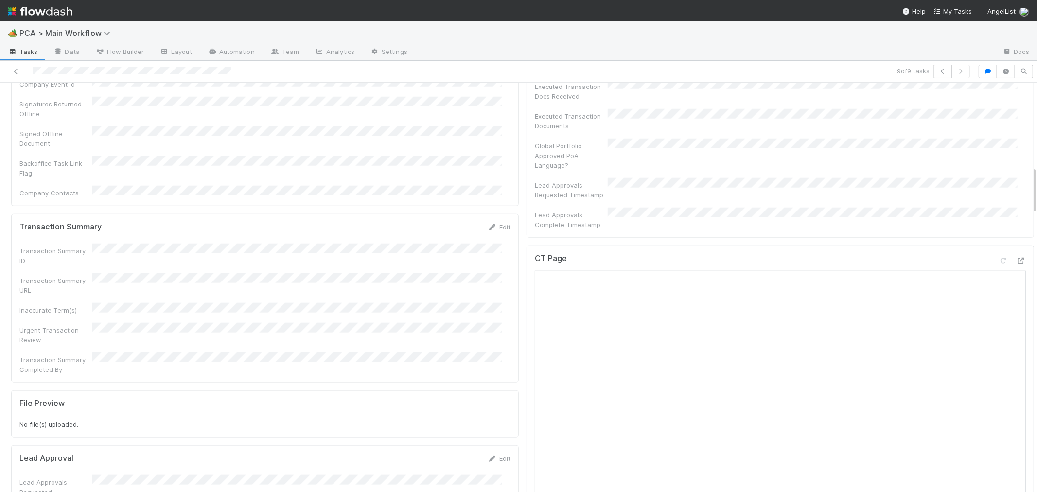
scroll to position [648, 0]
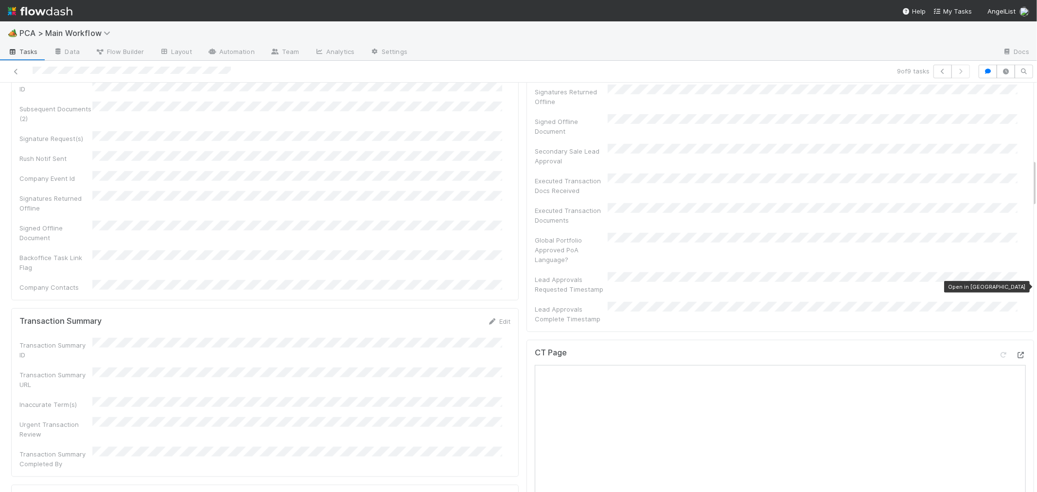
click at [1016, 352] on icon at bounding box center [1021, 355] width 10 height 6
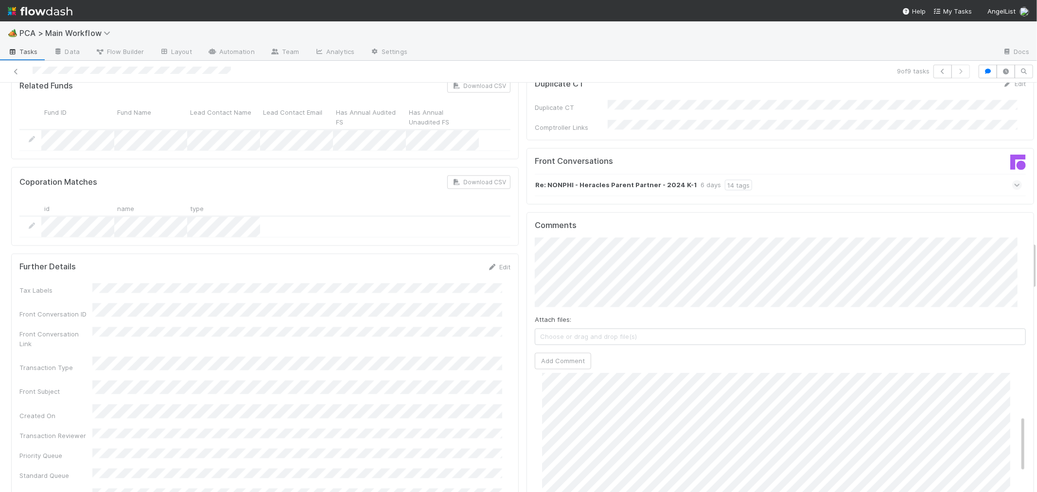
scroll to position [146, 0]
drag, startPoint x: 17, startPoint y: 70, endPoint x: 106, endPoint y: 43, distance: 92.6
click at [17, 70] on icon at bounding box center [16, 72] width 10 height 6
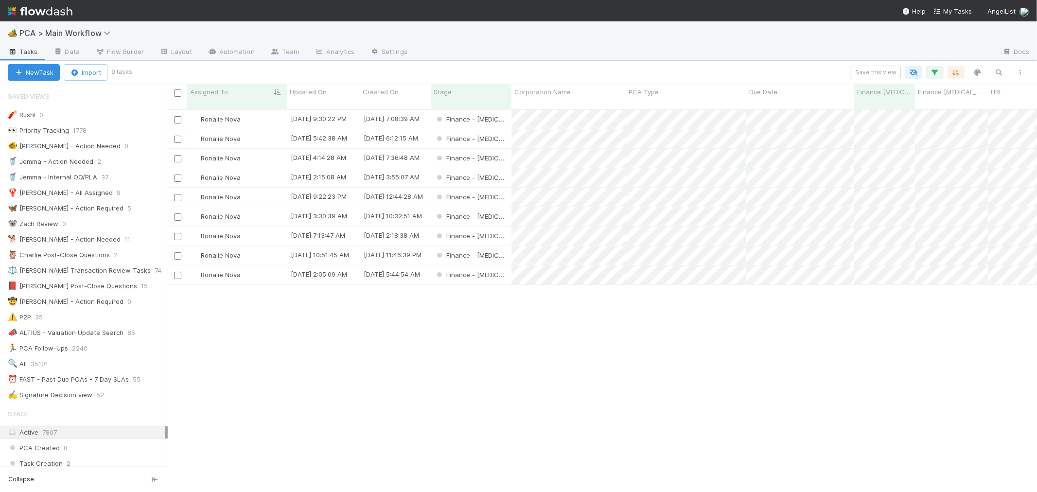
scroll to position [383, 861]
click at [505, 246] on div "Finance - ICU" at bounding box center [471, 255] width 81 height 19
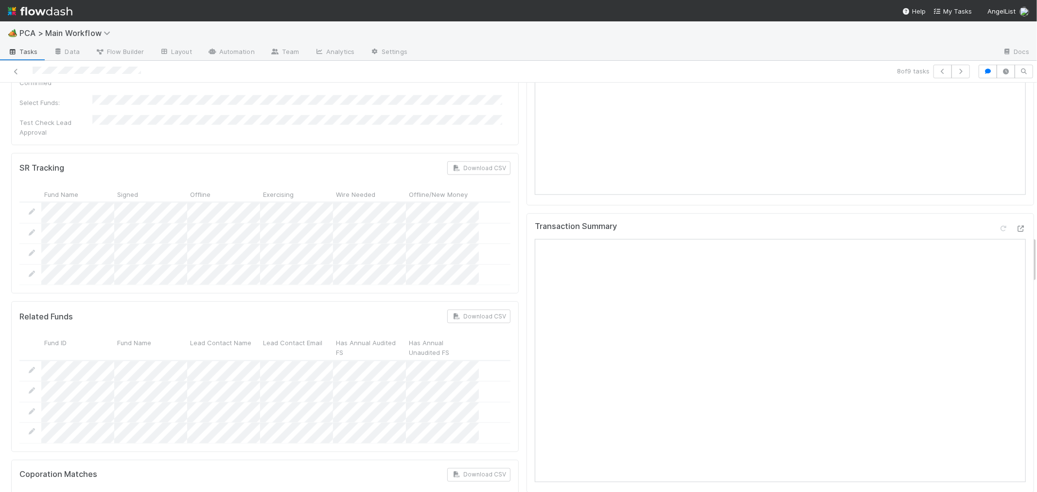
scroll to position [1188, 0]
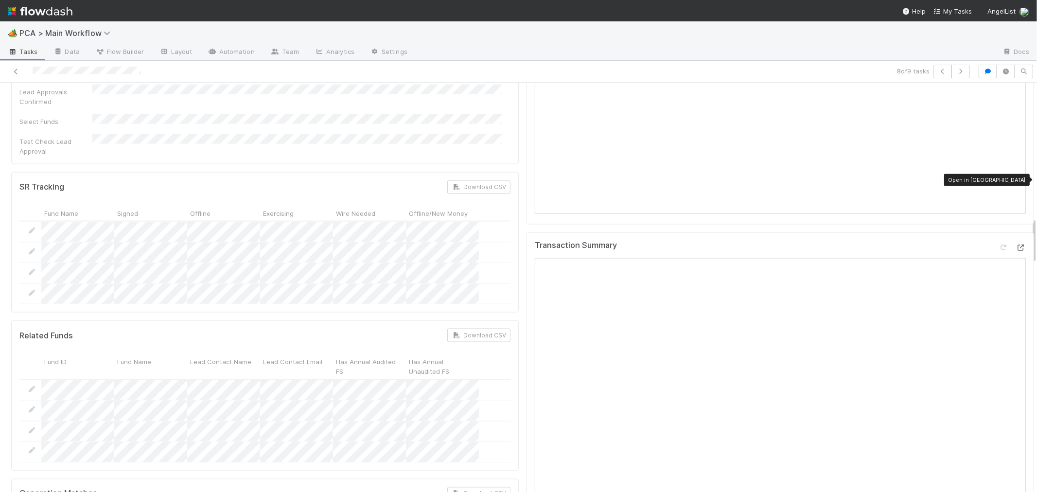
click at [1016, 245] on icon at bounding box center [1021, 248] width 10 height 6
click at [16, 67] on link at bounding box center [16, 72] width 10 height 10
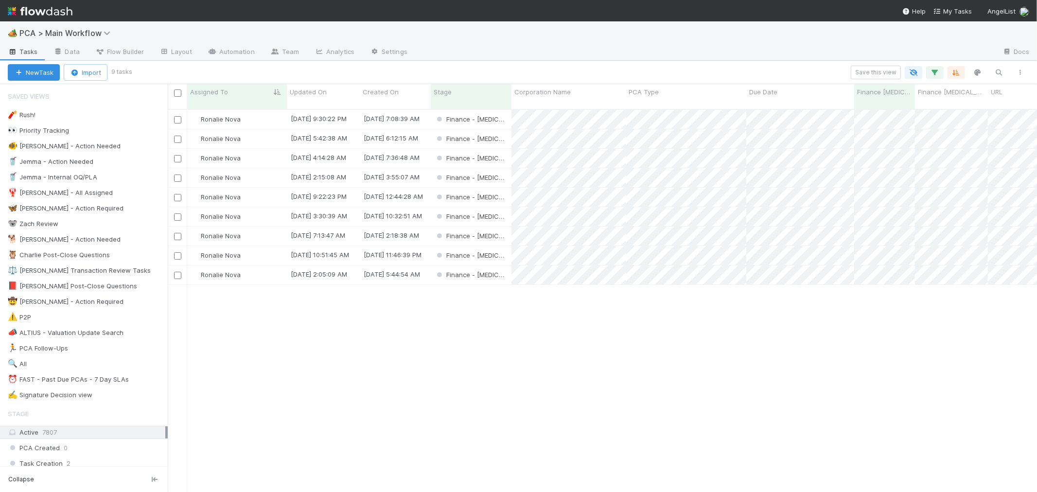
scroll to position [383, 861]
click at [503, 227] on div "Finance - ICU" at bounding box center [471, 236] width 81 height 19
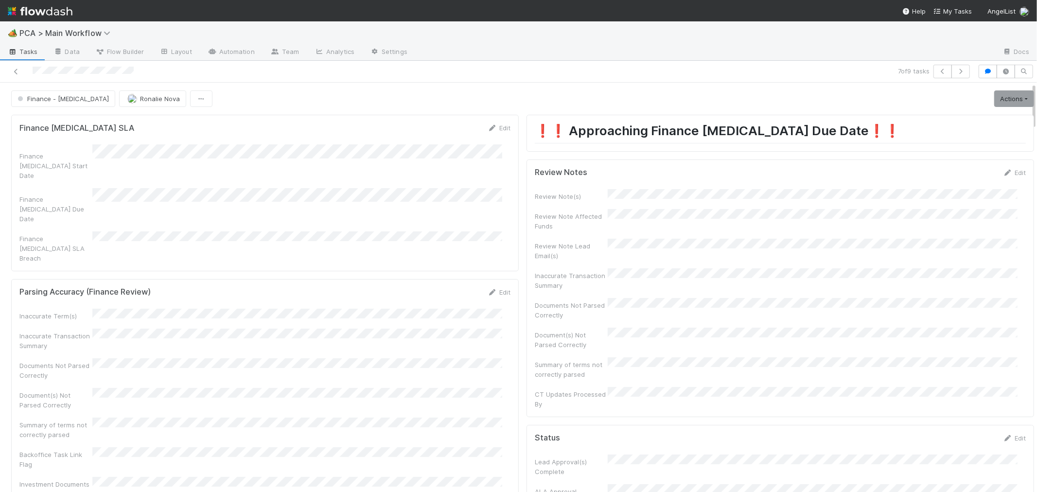
click at [106, 74] on div at bounding box center [247, 72] width 487 height 14
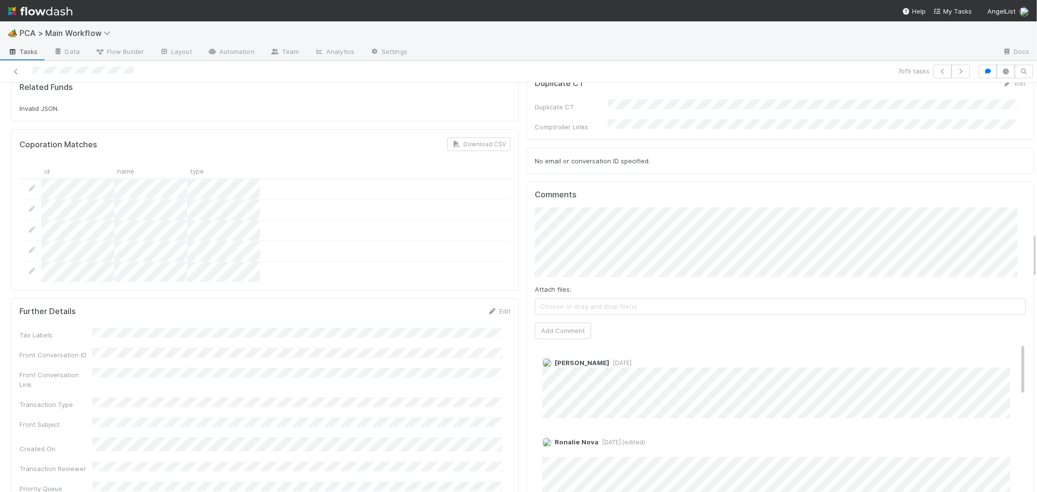
scroll to position [1350, 0]
click at [564, 323] on button "Add Comment" at bounding box center [563, 331] width 56 height 17
click at [550, 370] on link "Edit" at bounding box center [555, 374] width 11 height 8
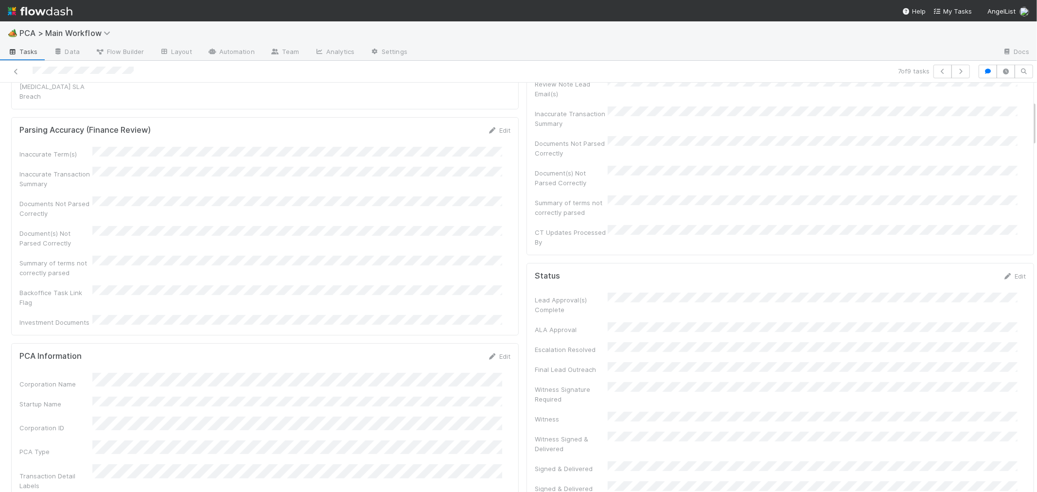
scroll to position [0, 0]
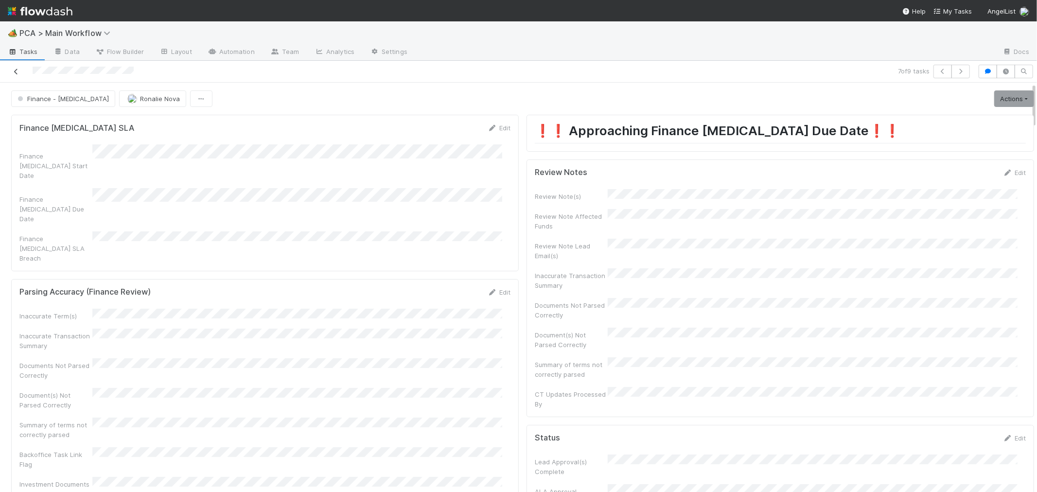
click at [18, 70] on icon at bounding box center [16, 72] width 10 height 6
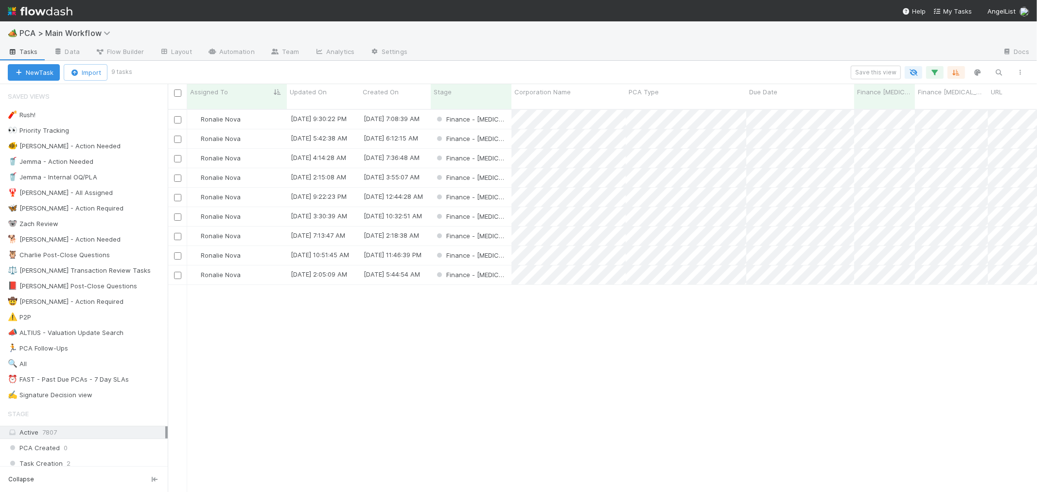
scroll to position [383, 861]
click at [497, 228] on div "Finance - ICU" at bounding box center [471, 236] width 81 height 19
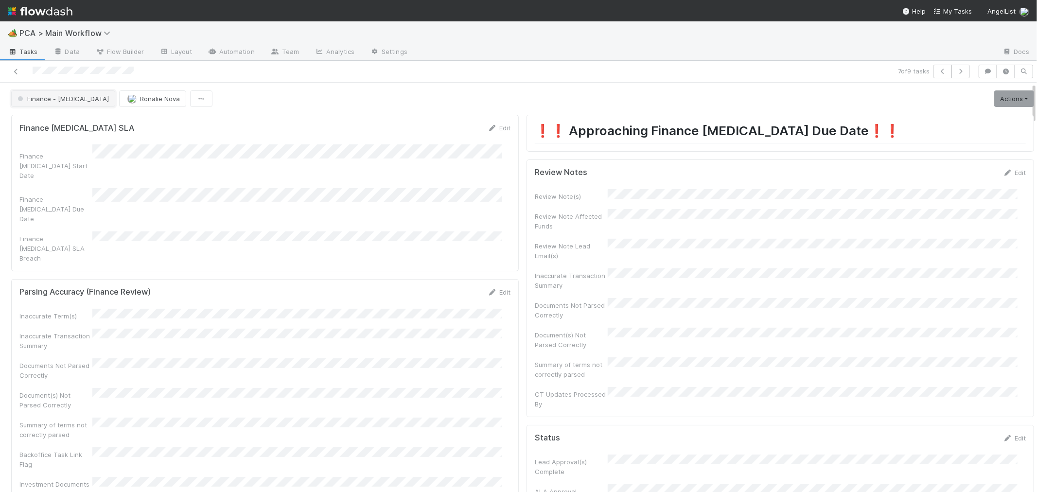
click at [62, 98] on span "Finance - ICU" at bounding box center [62, 99] width 93 height 8
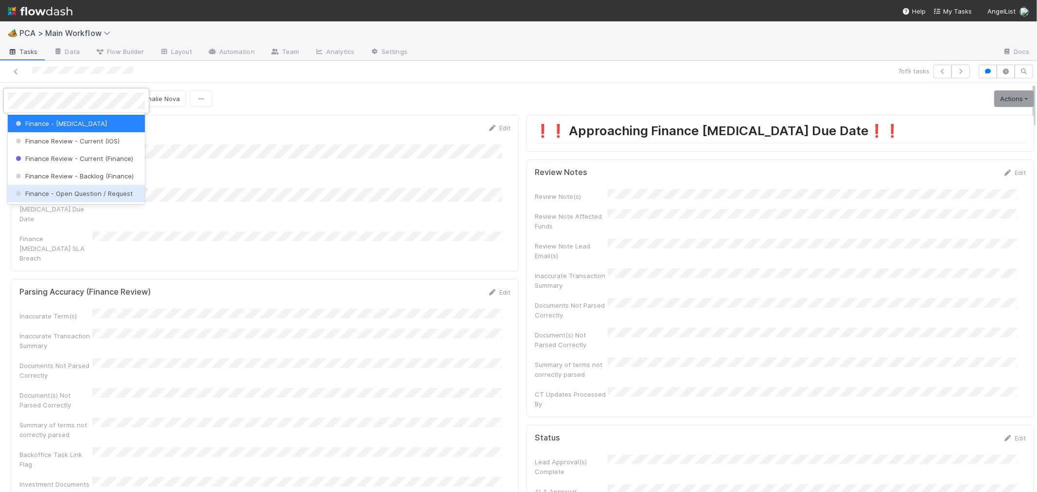
click at [89, 197] on div "Finance - Open Question / Request" at bounding box center [76, 194] width 137 height 18
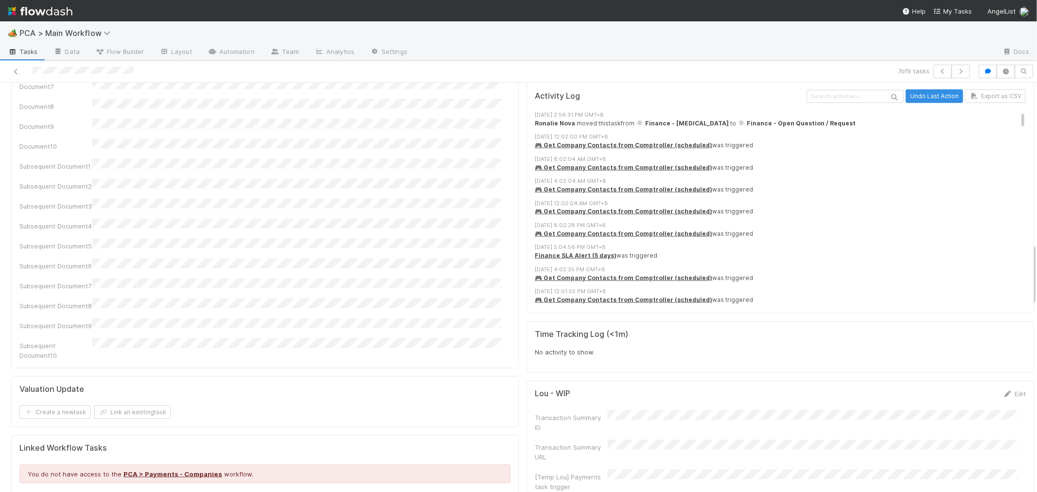
scroll to position [810, 0]
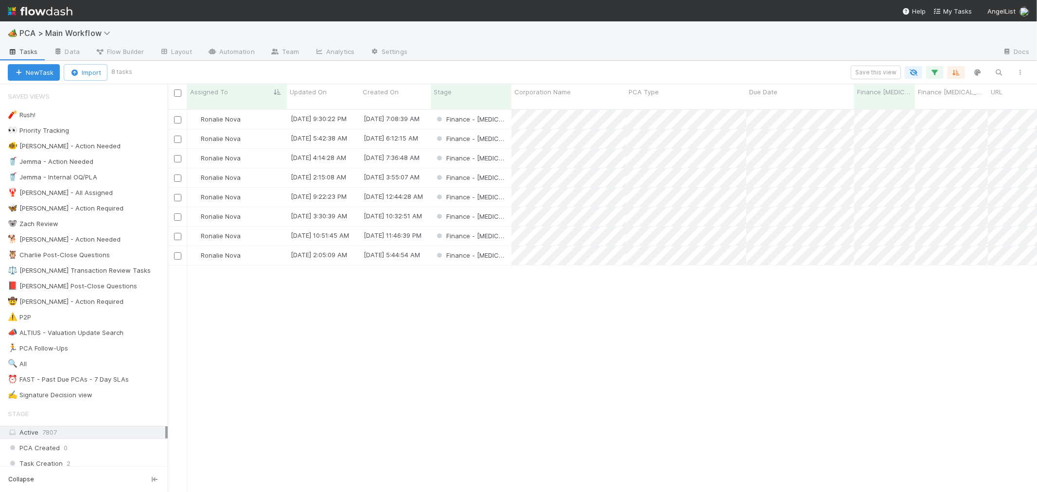
scroll to position [383, 861]
click at [501, 207] on div "Finance - ICU" at bounding box center [471, 216] width 81 height 19
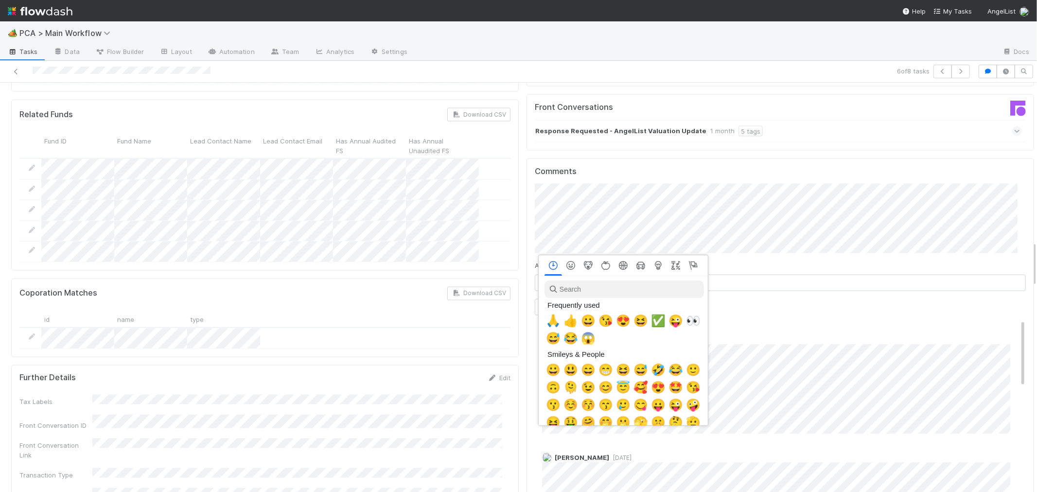
scroll to position [0, 4]
click at [548, 321] on span "🙏" at bounding box center [551, 321] width 15 height 14
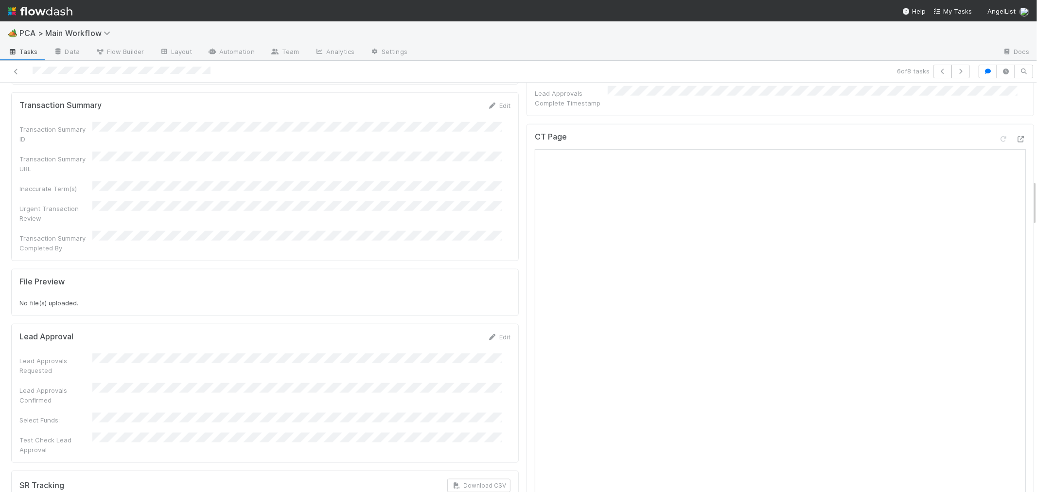
scroll to position [702, 0]
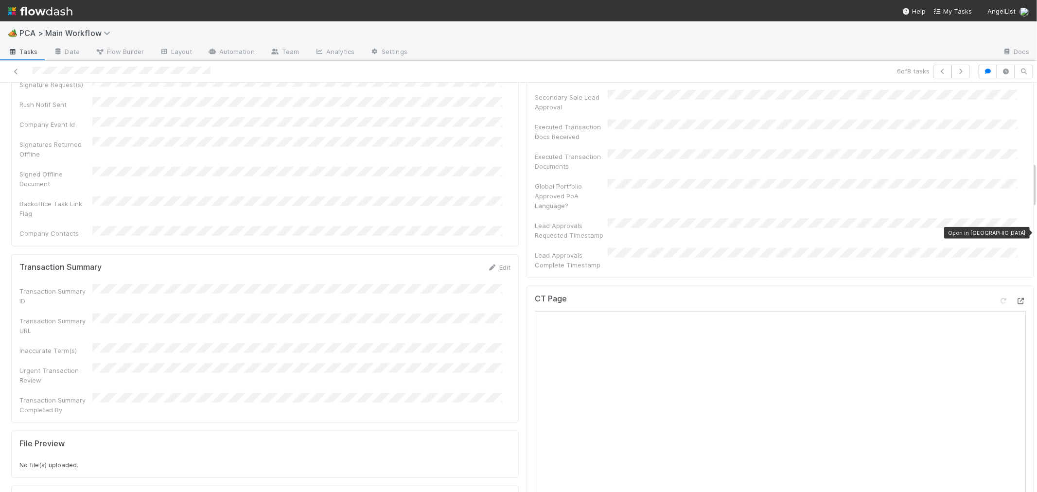
click at [1016, 298] on icon at bounding box center [1021, 301] width 10 height 6
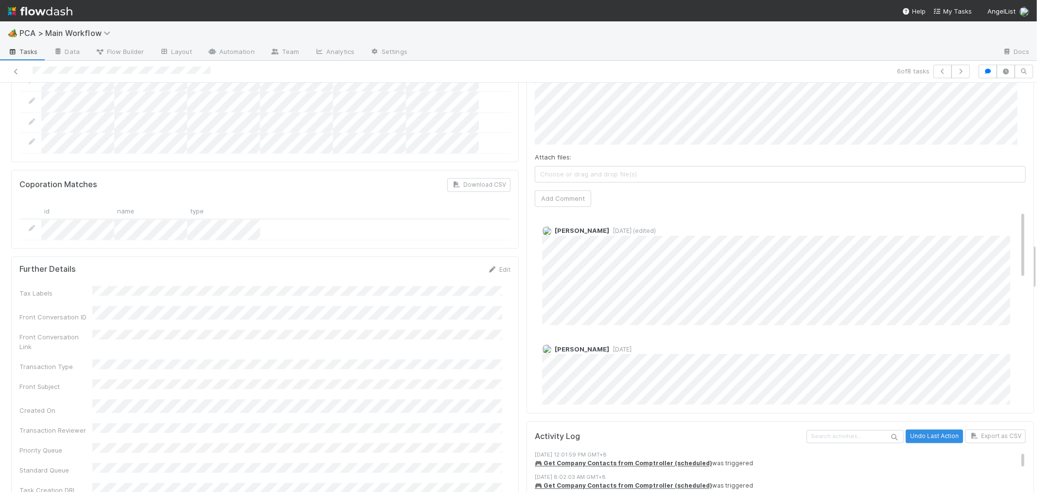
scroll to position [1296, 0]
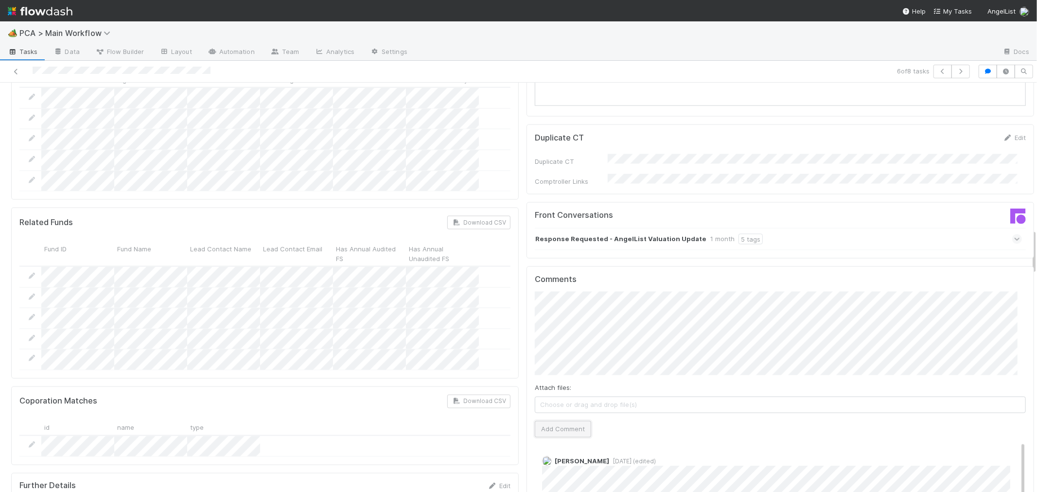
click at [555, 421] on button "Add Comment" at bounding box center [563, 429] width 56 height 17
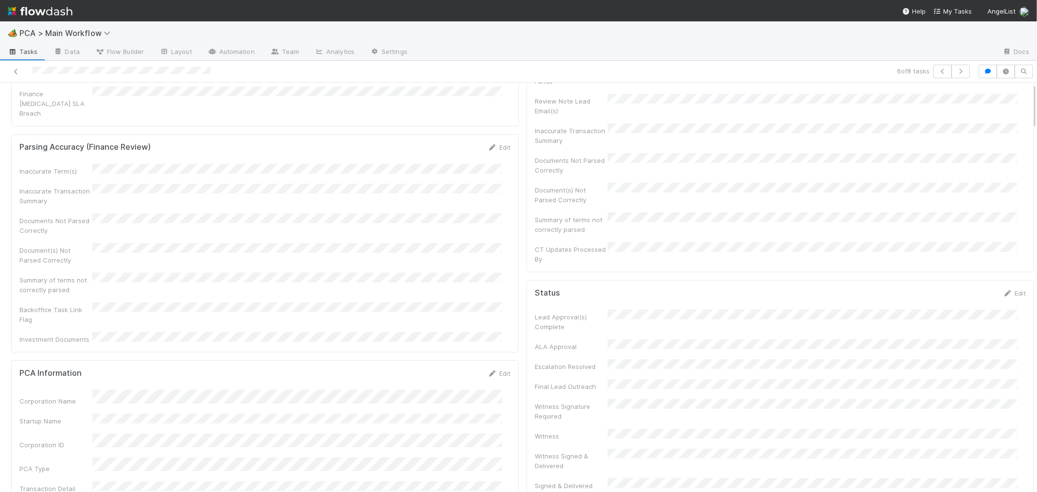
scroll to position [0, 0]
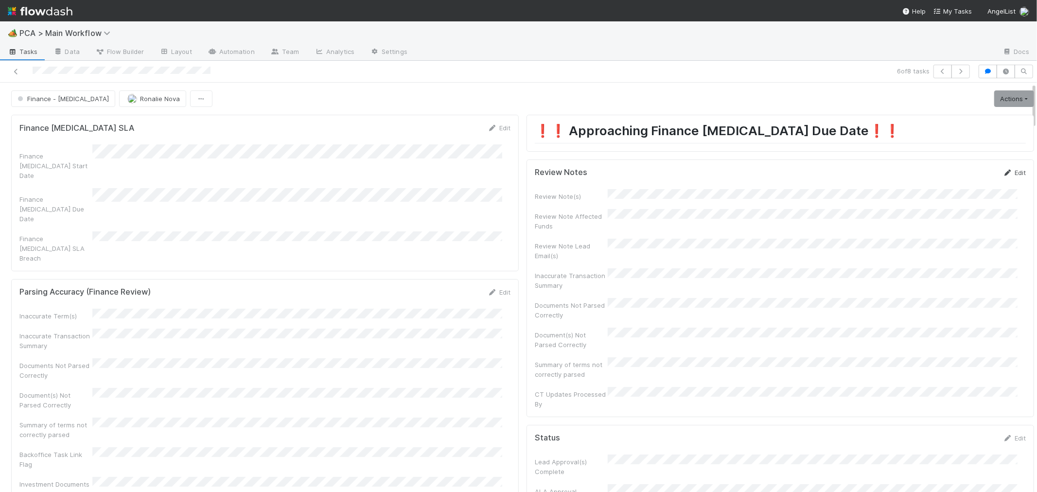
click at [1003, 173] on link "Edit" at bounding box center [1014, 173] width 23 height 8
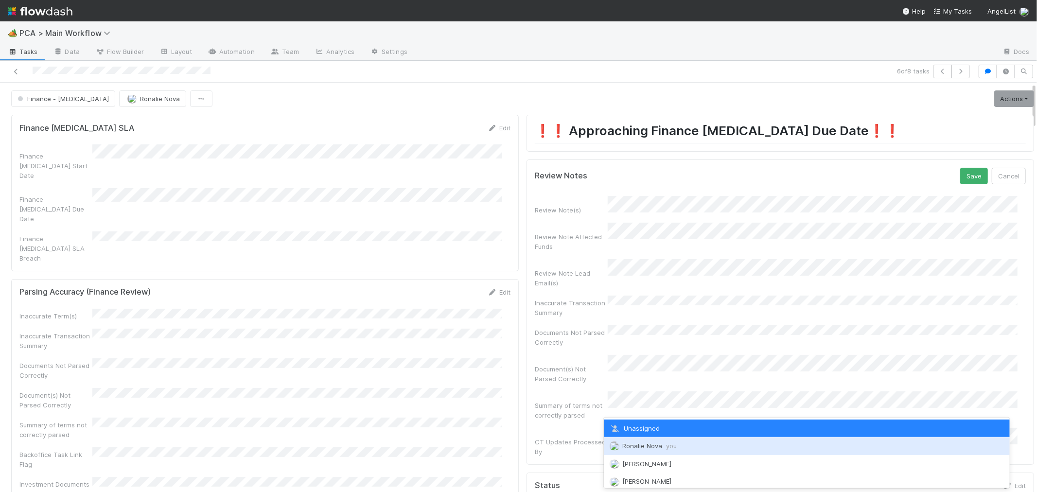
click at [643, 448] on span "Ronalie Nova you" at bounding box center [649, 446] width 54 height 8
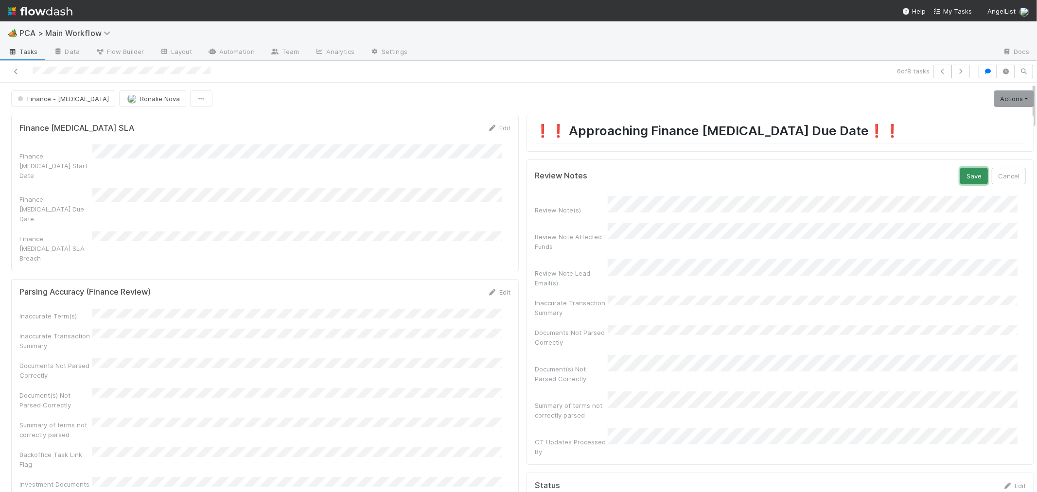
click at [960, 175] on button "Save" at bounding box center [974, 176] width 28 height 17
click at [994, 98] on link "Actions" at bounding box center [1014, 98] width 40 height 17
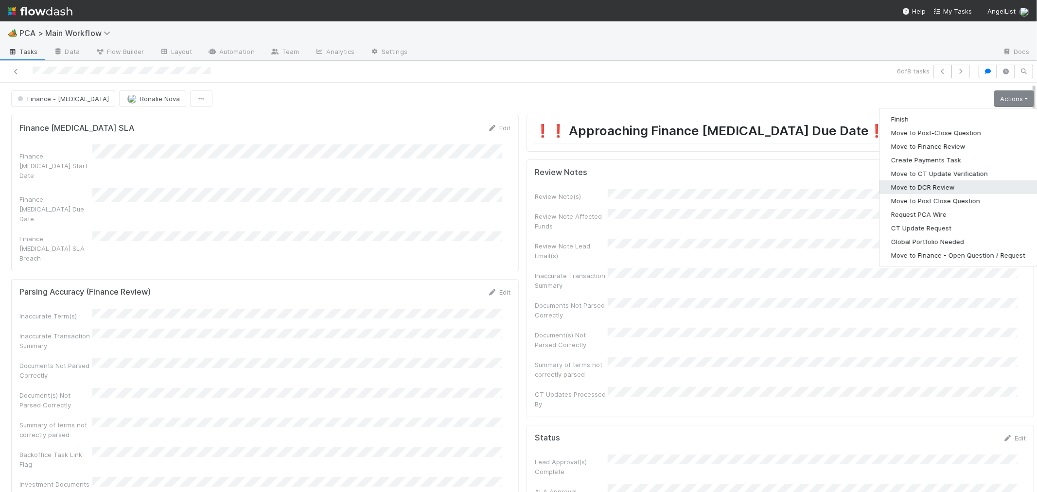
click at [910, 188] on button "Move to DCR Review" at bounding box center [959, 187] width 158 height 14
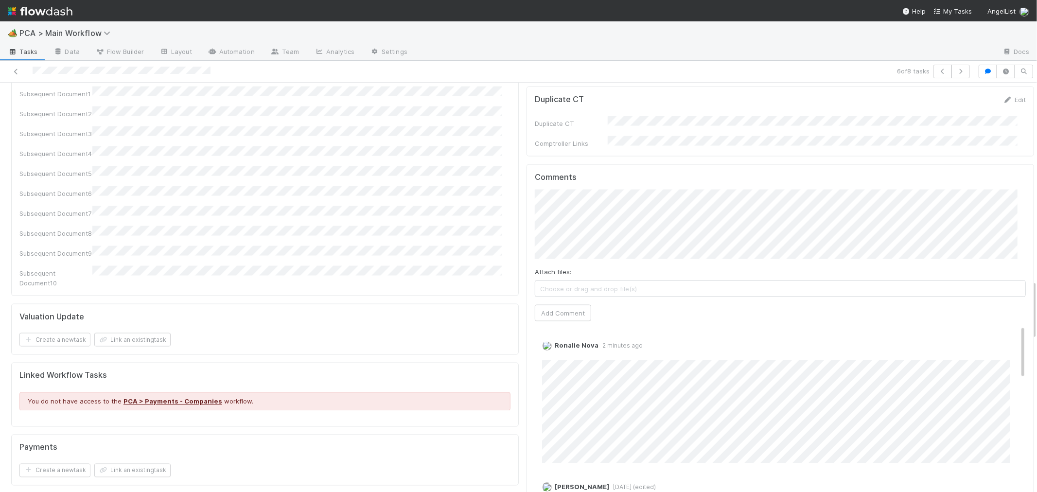
scroll to position [1242, 0]
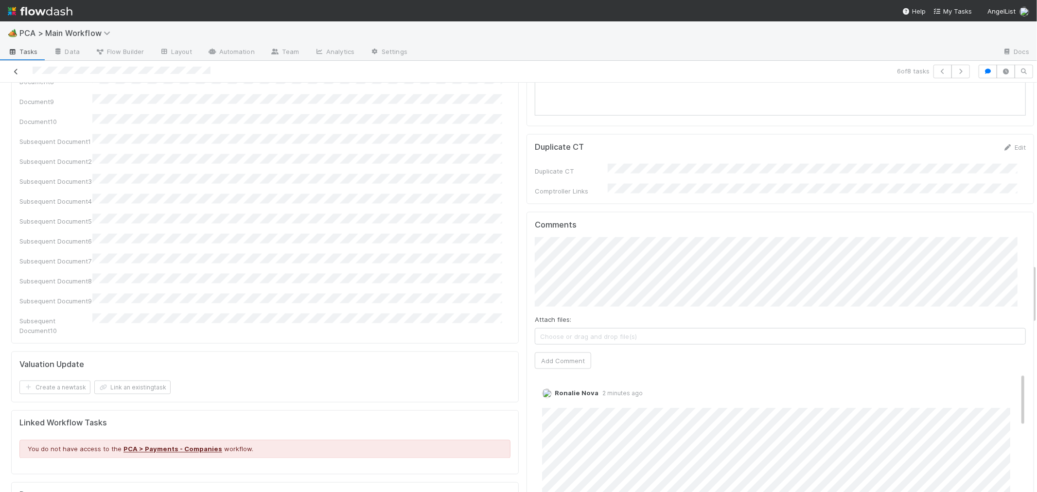
click at [16, 69] on icon at bounding box center [16, 72] width 10 height 6
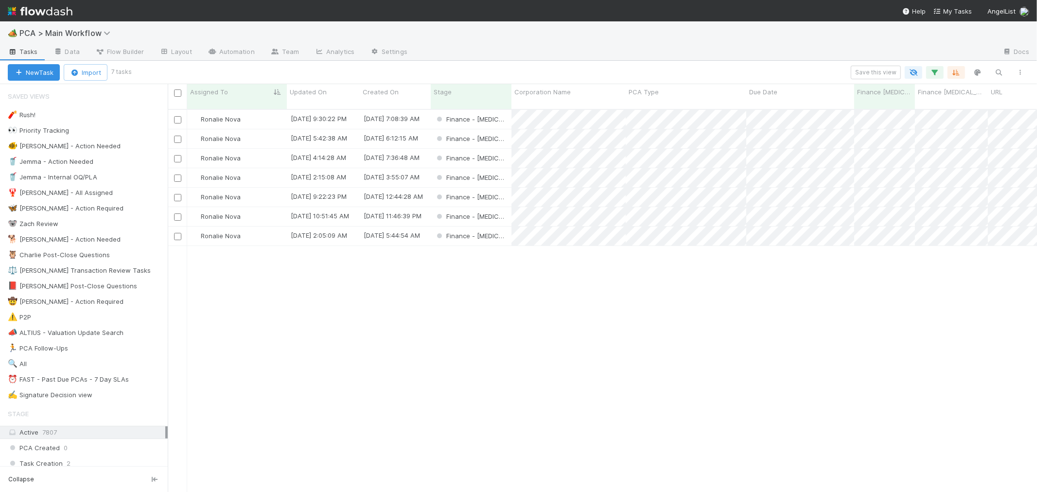
scroll to position [383, 861]
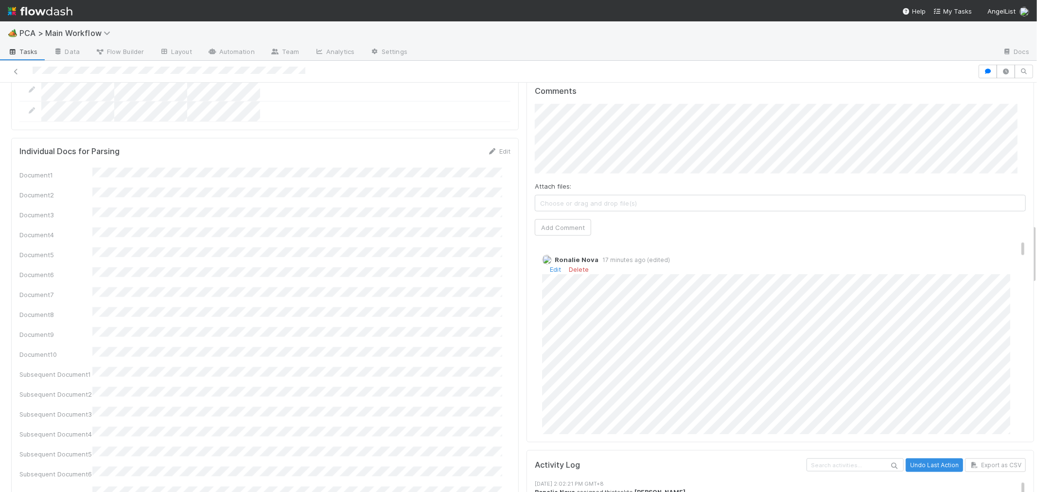
click at [1008, 247] on div "Ronalie Nova 17 minutes ago (edited) Edit Delete" at bounding box center [784, 393] width 499 height 292
drag, startPoint x: 1007, startPoint y: 200, endPoint x: 1007, endPoint y: 194, distance: 5.3
click at [1007, 226] on div "Ronalie Nova 17 minutes ago (edited) Edit Delete" at bounding box center [784, 372] width 499 height 292
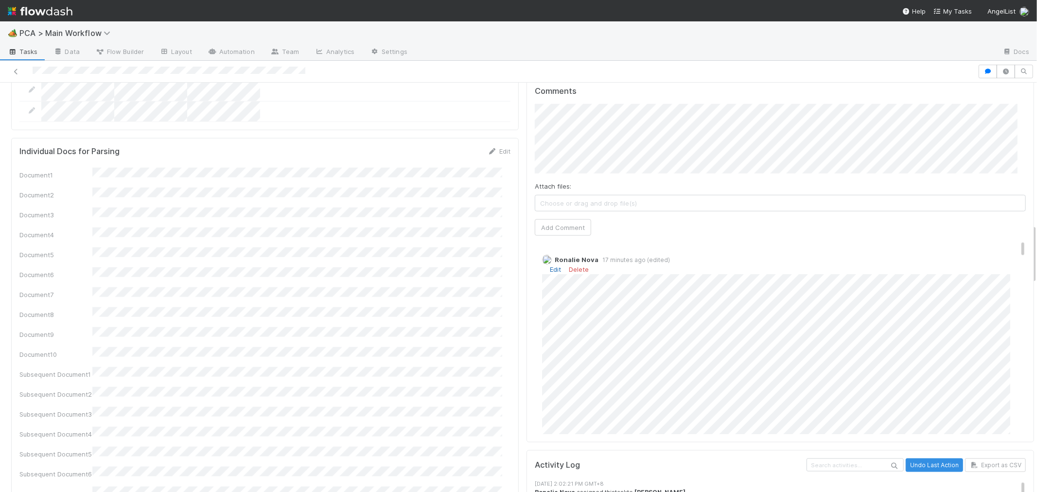
click at [550, 265] on link "Edit" at bounding box center [555, 269] width 11 height 8
click at [1006, 196] on div "Ronalie Nova 18 minutes ago (edited) Edit Delete" at bounding box center [784, 317] width 499 height 282
click at [550, 247] on link "Edit" at bounding box center [555, 251] width 11 height 8
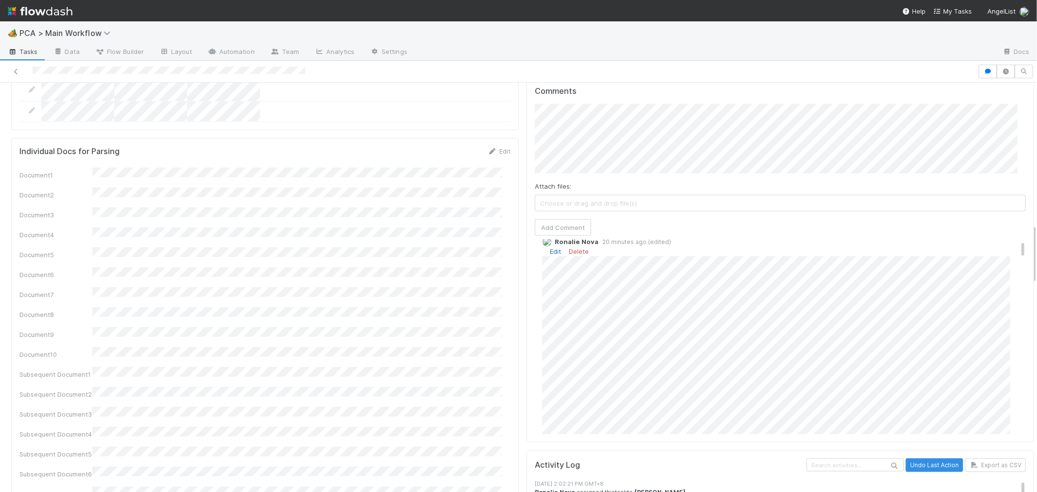
click at [550, 247] on link "Edit" at bounding box center [555, 251] width 11 height 8
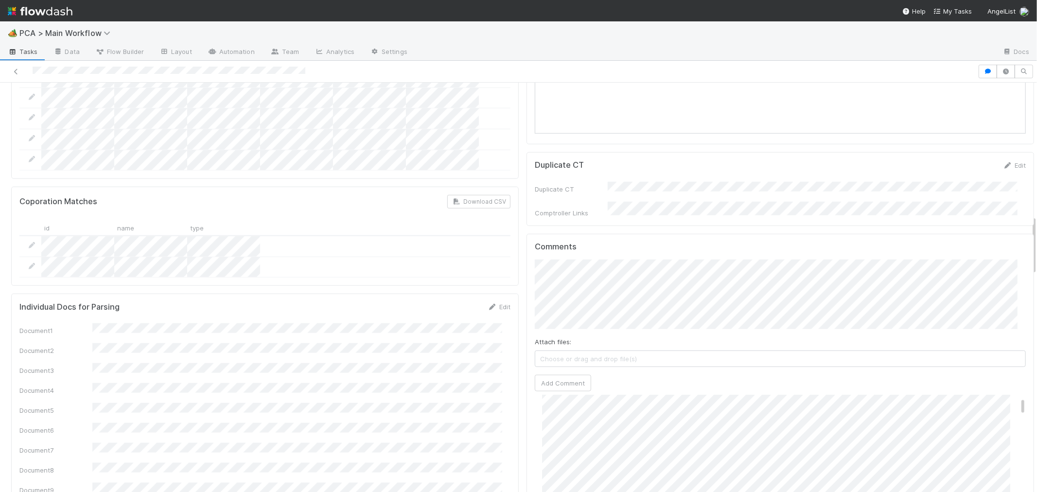
scroll to position [918, 0]
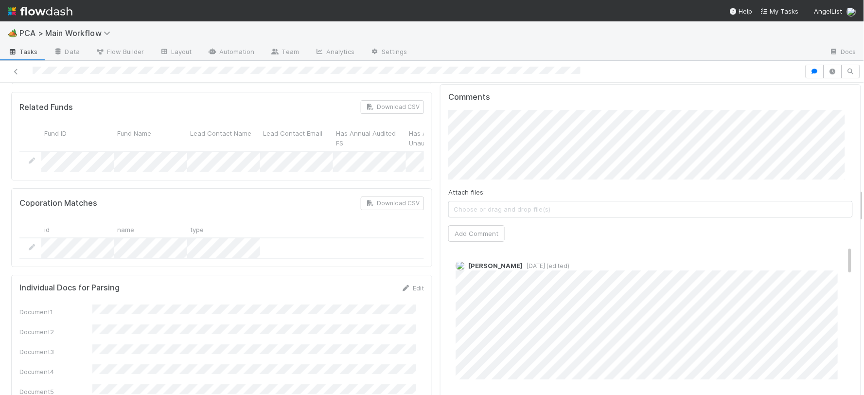
click at [525, 262] on span "[DATE] (edited)" at bounding box center [546, 265] width 47 height 7
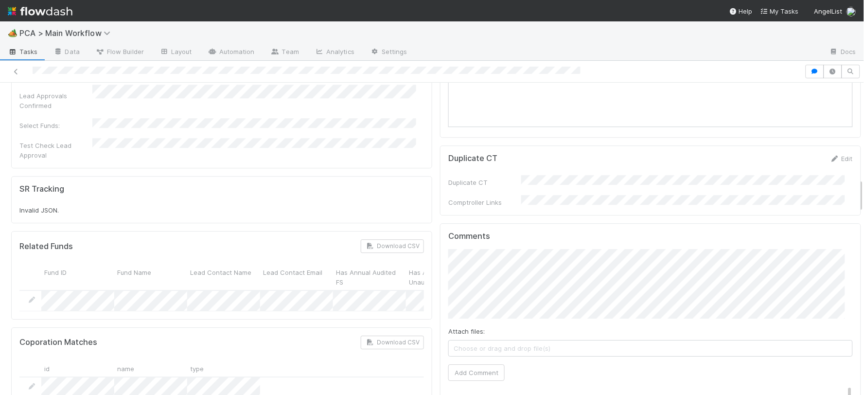
scroll to position [810, 0]
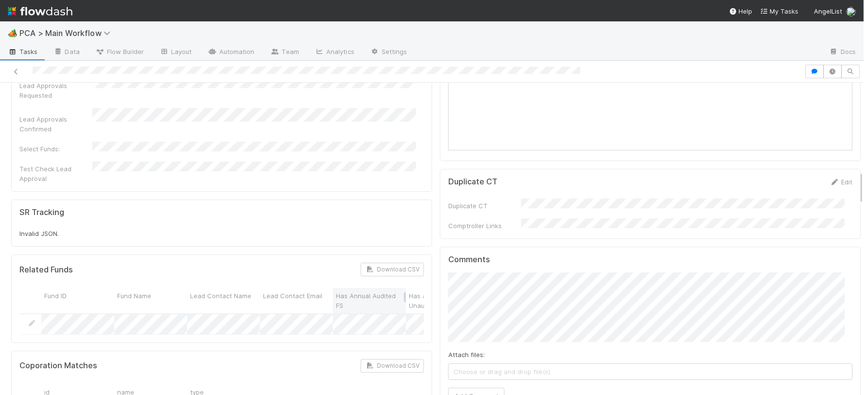
click at [459, 388] on button "Add Comment" at bounding box center [476, 396] width 56 height 17
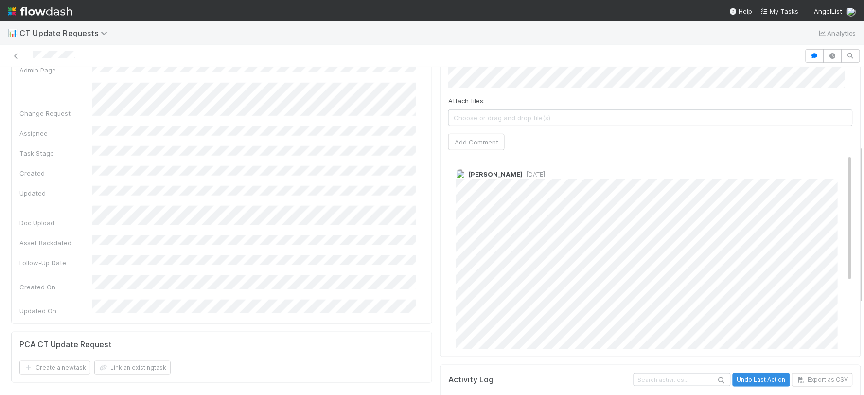
click at [524, 173] on span "[DATE]" at bounding box center [534, 174] width 22 height 7
click at [519, 170] on div "[PERSON_NAME] [DATE]" at bounding box center [654, 299] width 413 height 275
click at [523, 176] on span "[DATE]" at bounding box center [534, 174] width 22 height 7
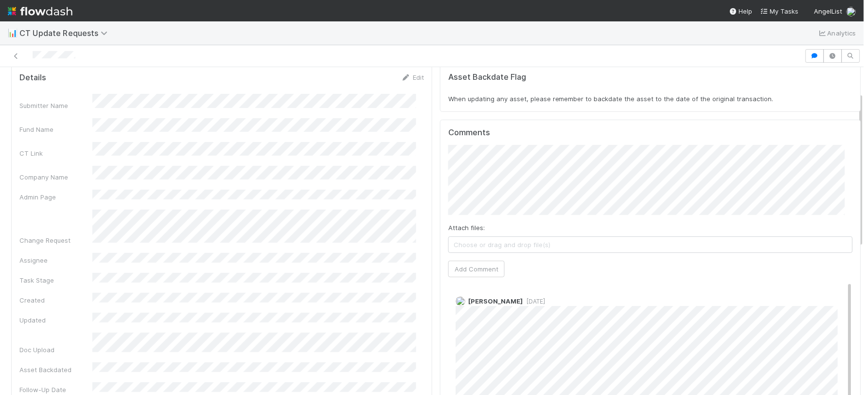
scroll to position [54, 0]
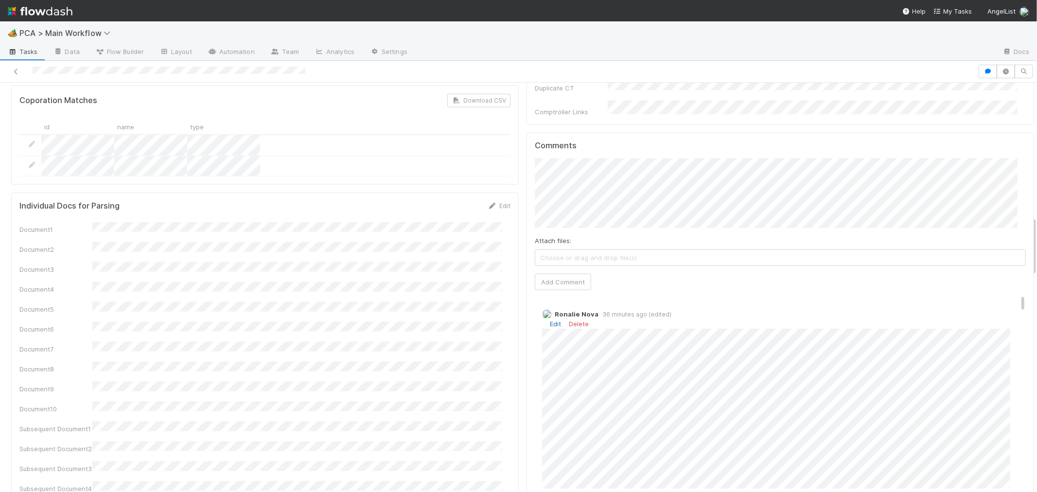
click at [550, 320] on link "Edit" at bounding box center [555, 324] width 11 height 8
click at [550, 310] on link "Edit" at bounding box center [555, 314] width 11 height 8
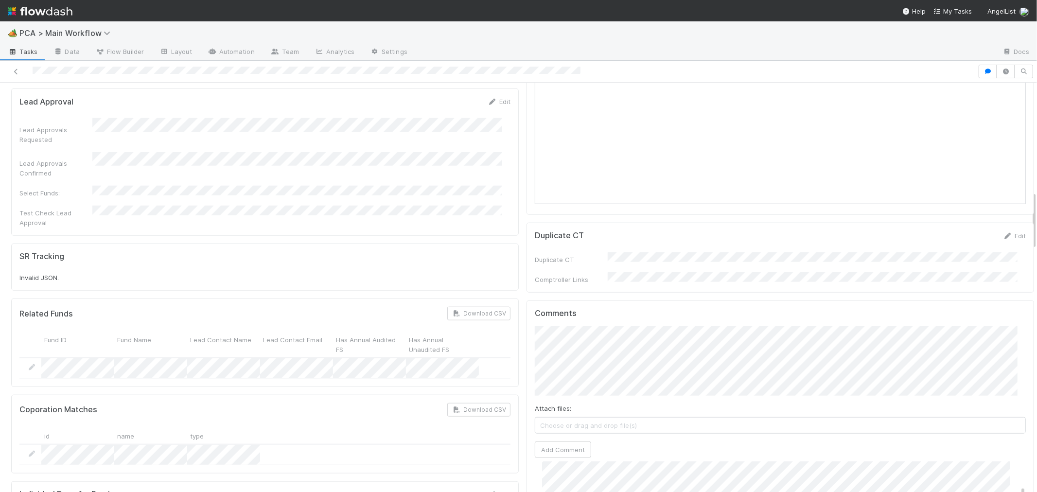
scroll to position [432, 0]
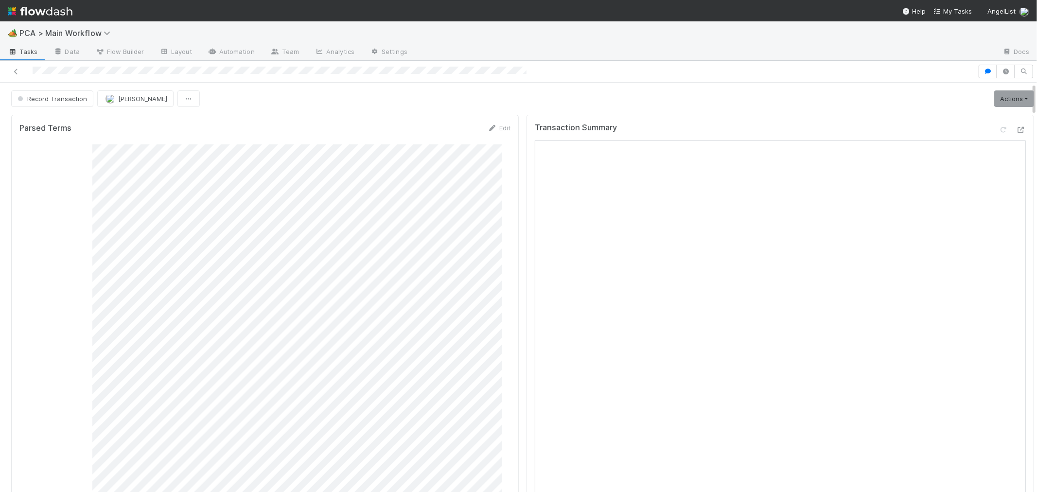
drag, startPoint x: 30, startPoint y: 65, endPoint x: 84, endPoint y: 67, distance: 54.0
click at [84, 67] on div at bounding box center [489, 72] width 970 height 14
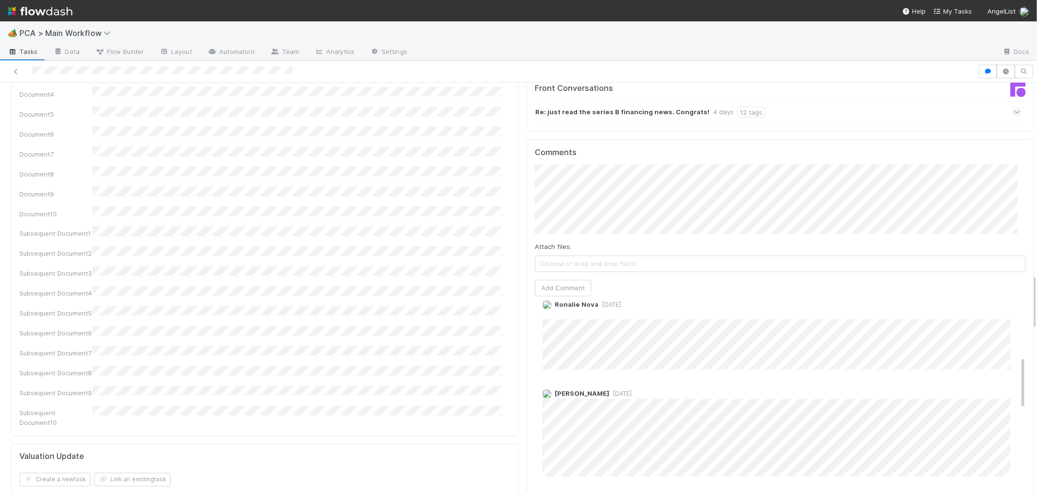
scroll to position [192, 0]
